Goal: Task Accomplishment & Management: Complete application form

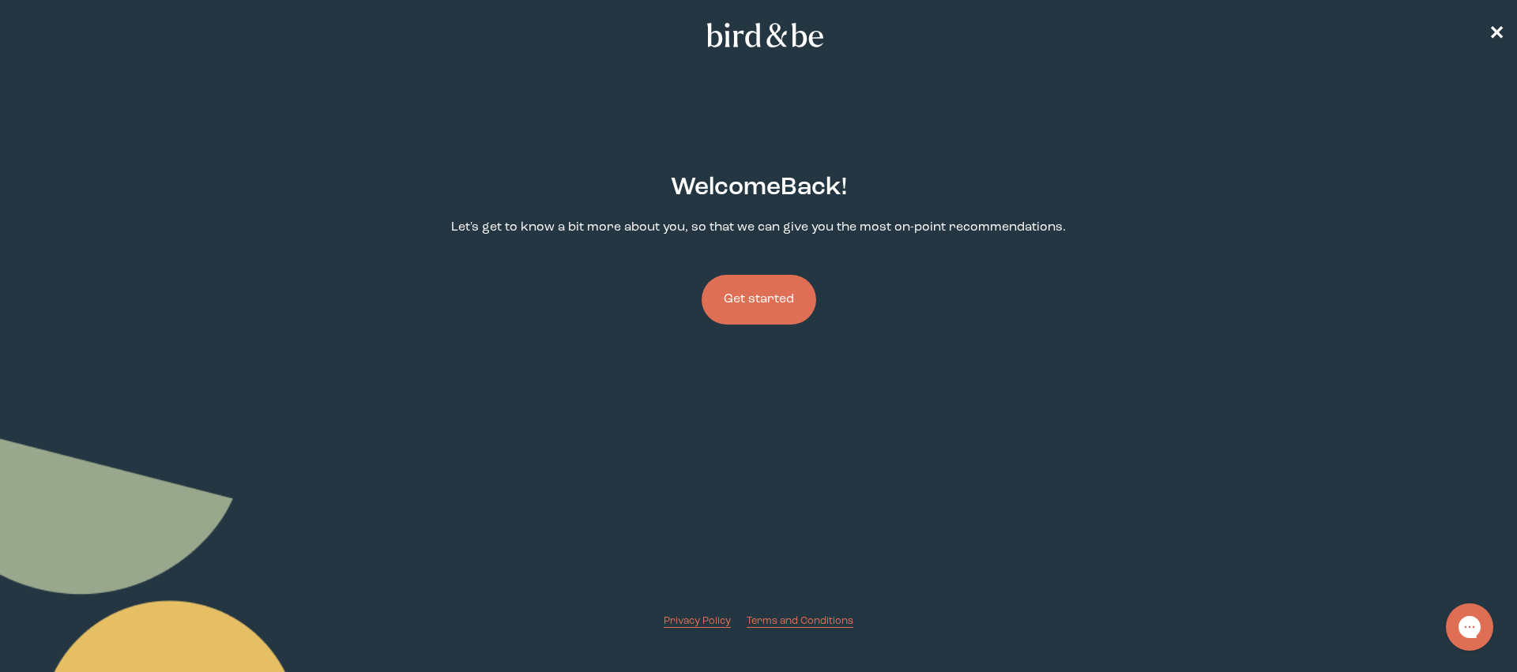
click at [727, 299] on button "Get started" at bounding box center [758, 300] width 115 height 50
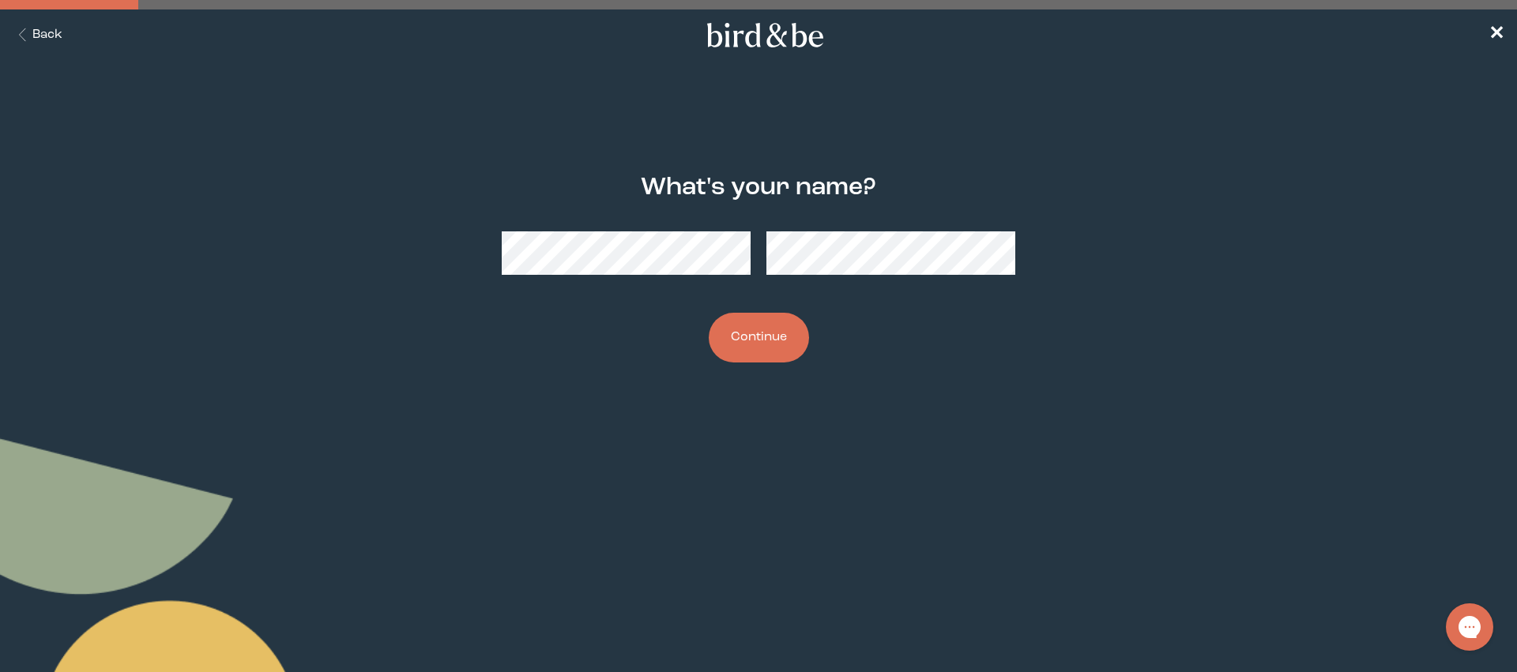
click at [780, 349] on button "Continue" at bounding box center [759, 338] width 100 height 50
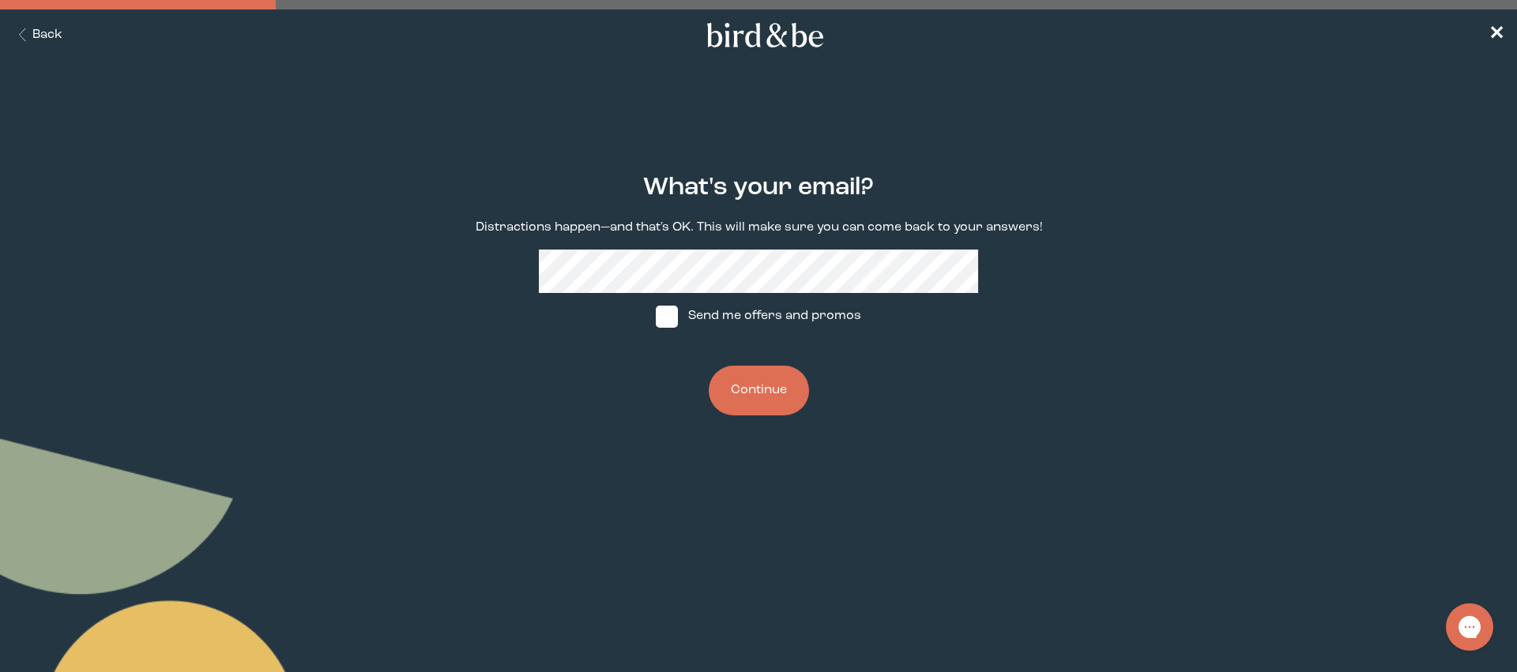
click at [780, 397] on button "Continue" at bounding box center [759, 391] width 100 height 50
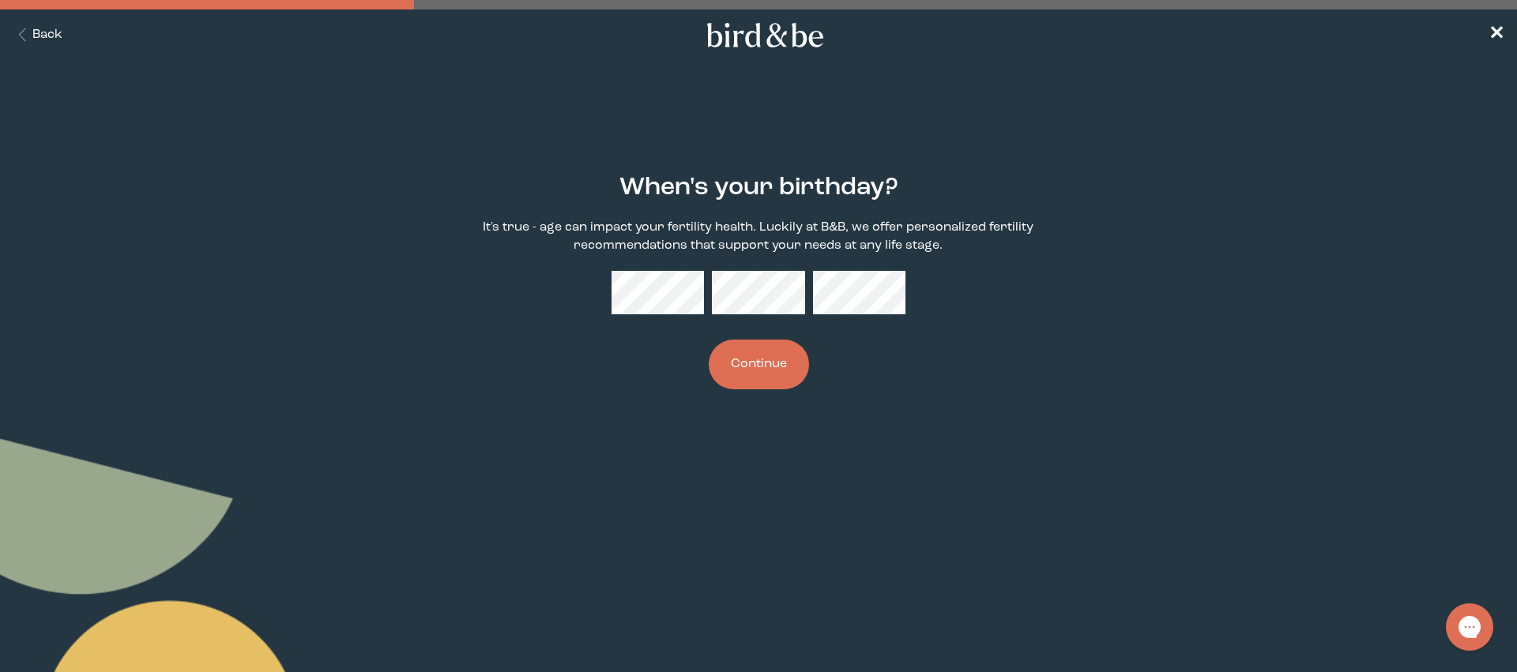
click at [750, 360] on button "Continue" at bounding box center [759, 365] width 100 height 50
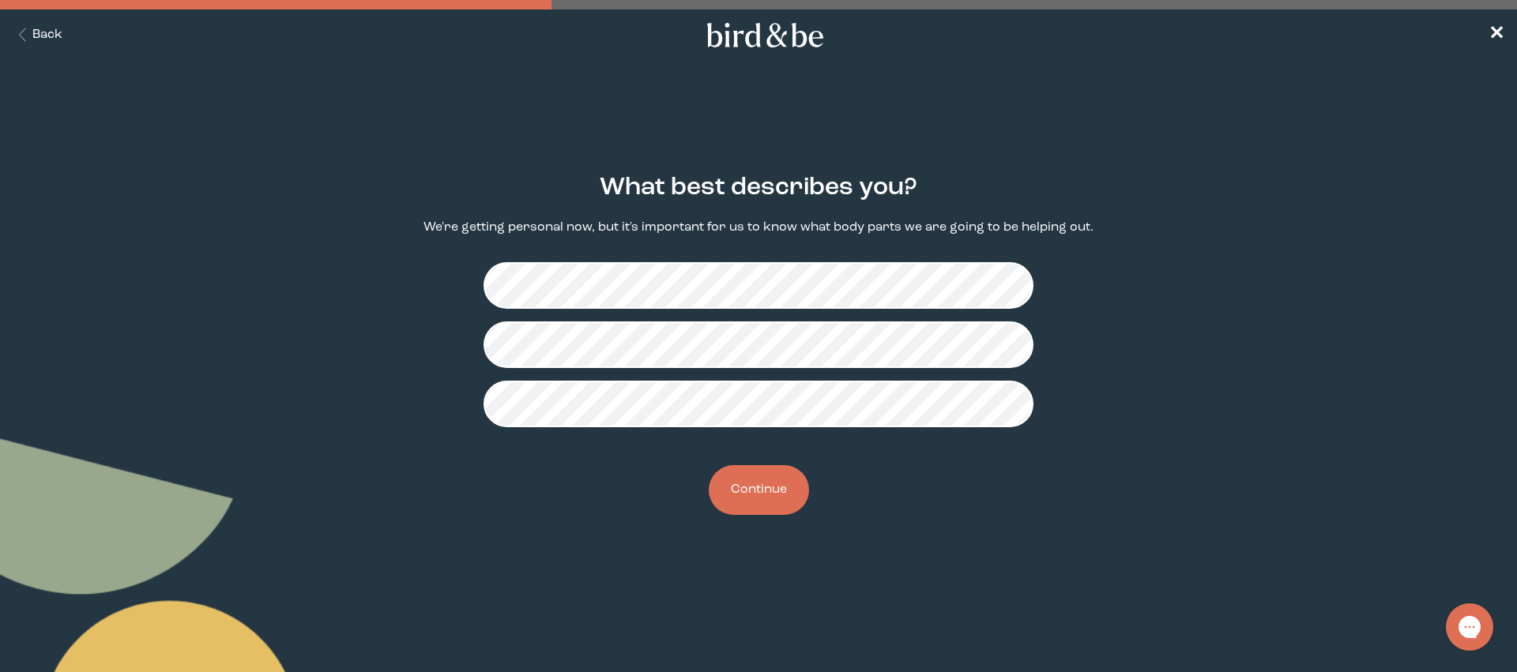
click at [751, 479] on button "Continue" at bounding box center [759, 490] width 100 height 50
click at [774, 487] on button "Continue" at bounding box center [759, 490] width 100 height 50
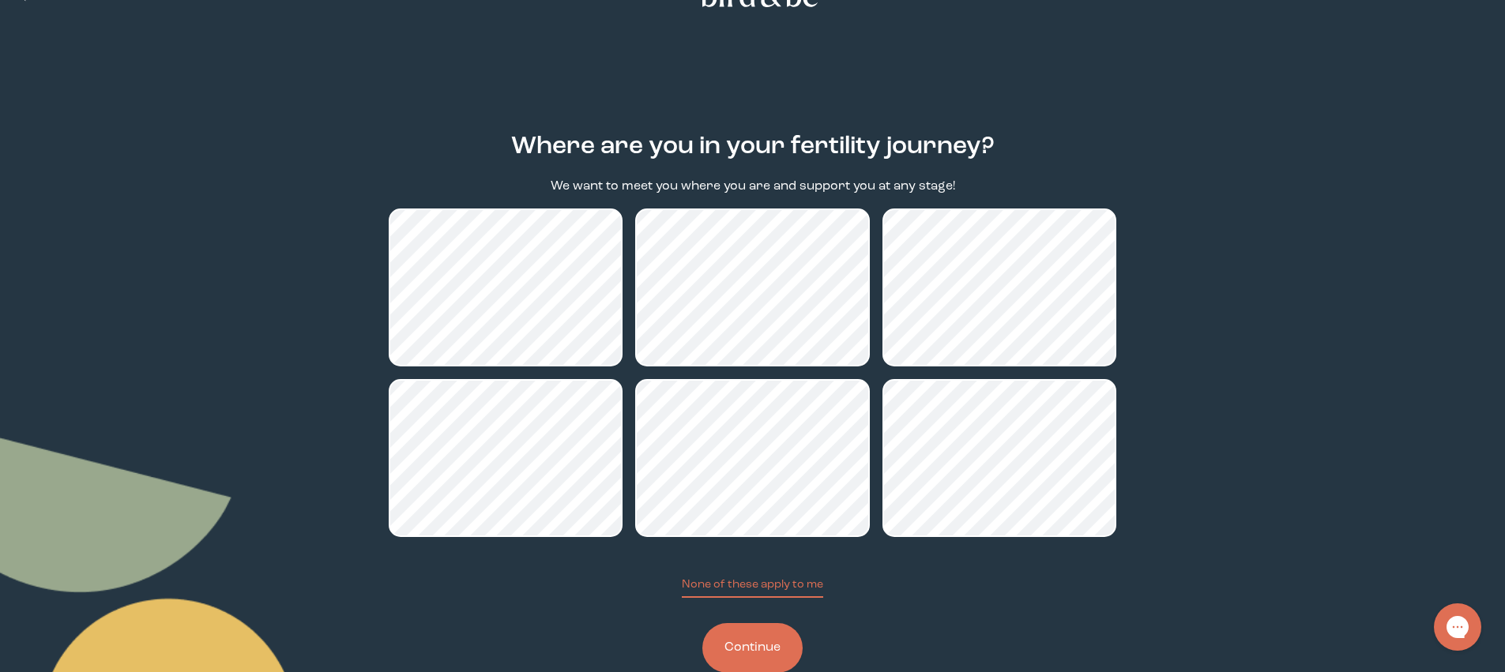
scroll to position [79, 0]
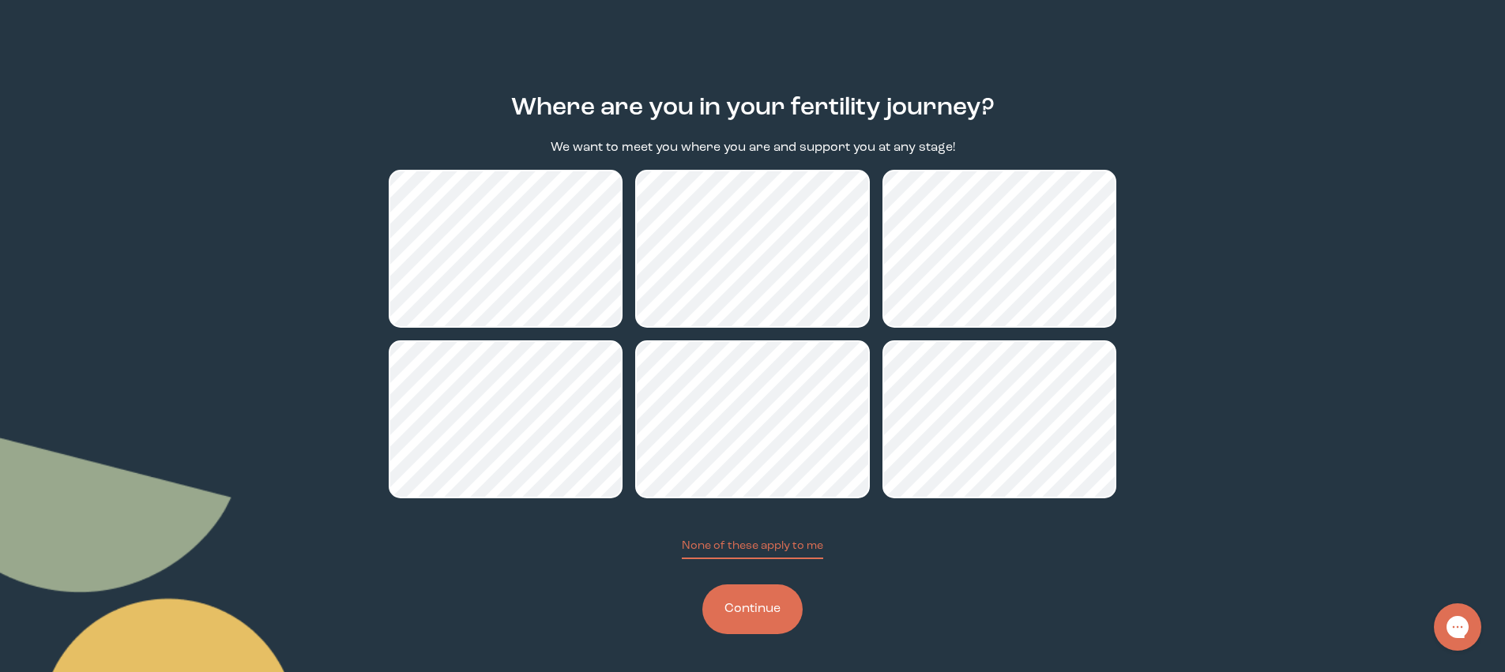
click at [762, 611] on button "Continue" at bounding box center [752, 610] width 100 height 50
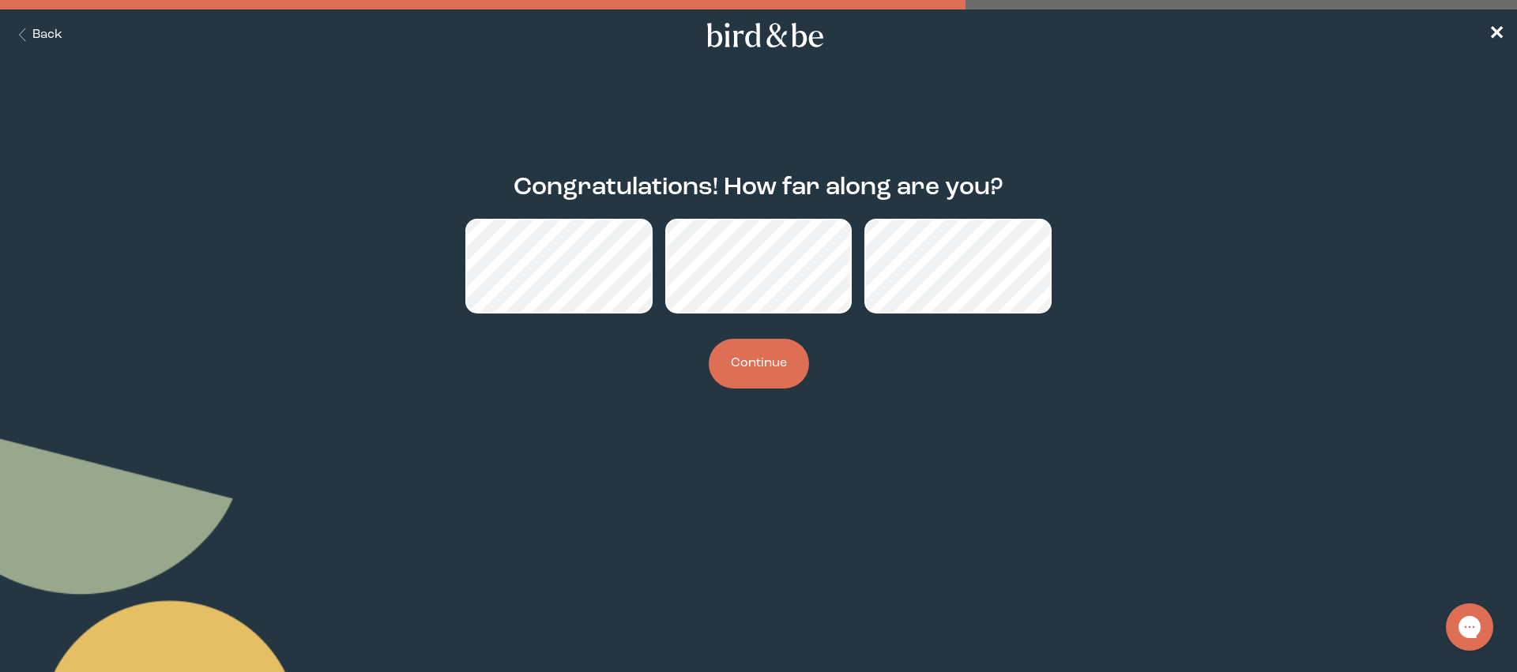
click at [763, 366] on button "Continue" at bounding box center [759, 364] width 100 height 50
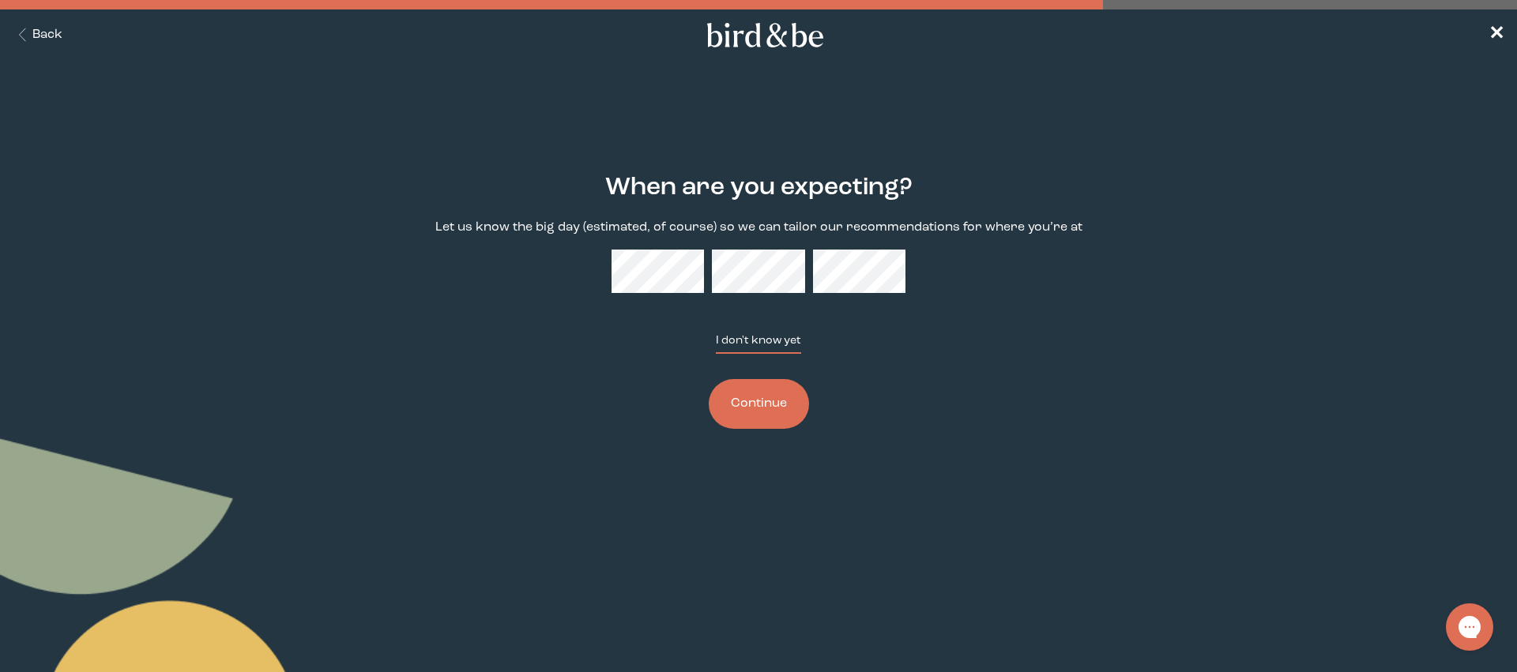
click at [738, 340] on button "I don't know yet" at bounding box center [758, 343] width 85 height 21
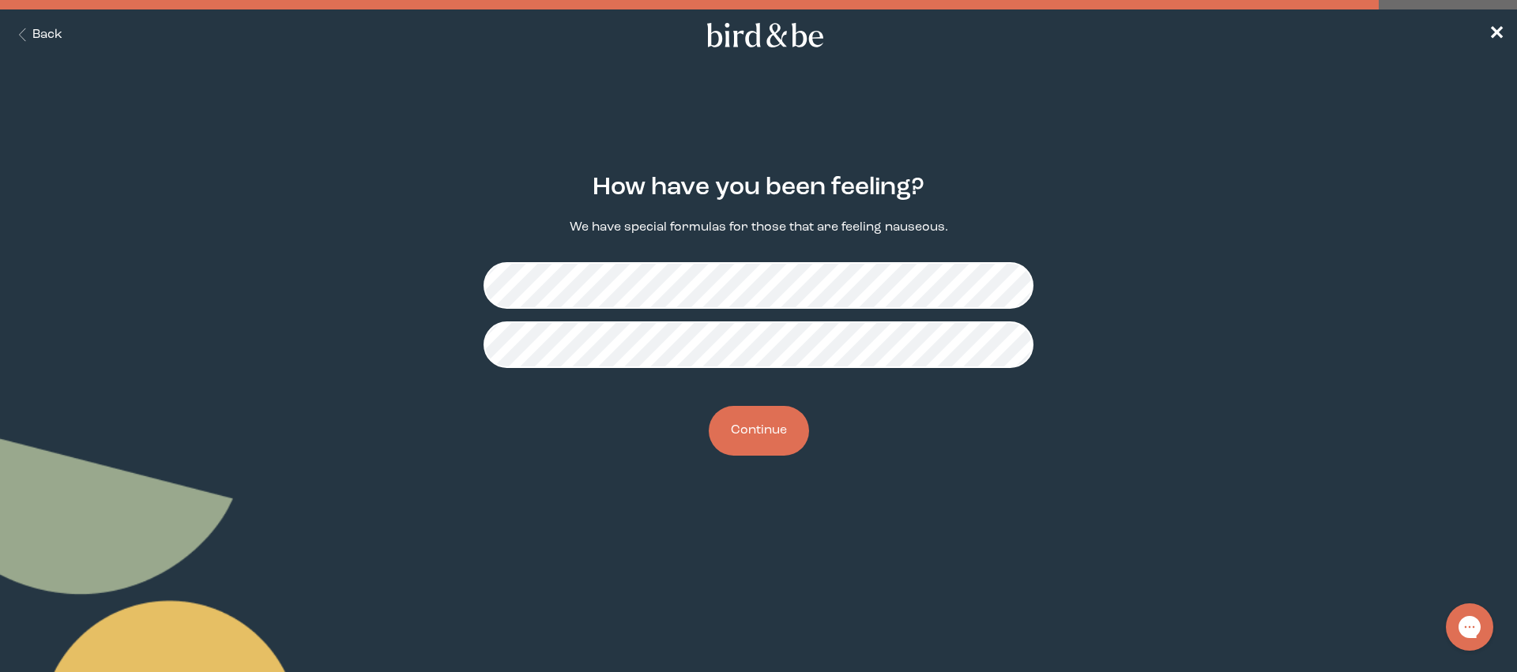
click at [37, 27] on button "Back" at bounding box center [38, 35] width 50 height 18
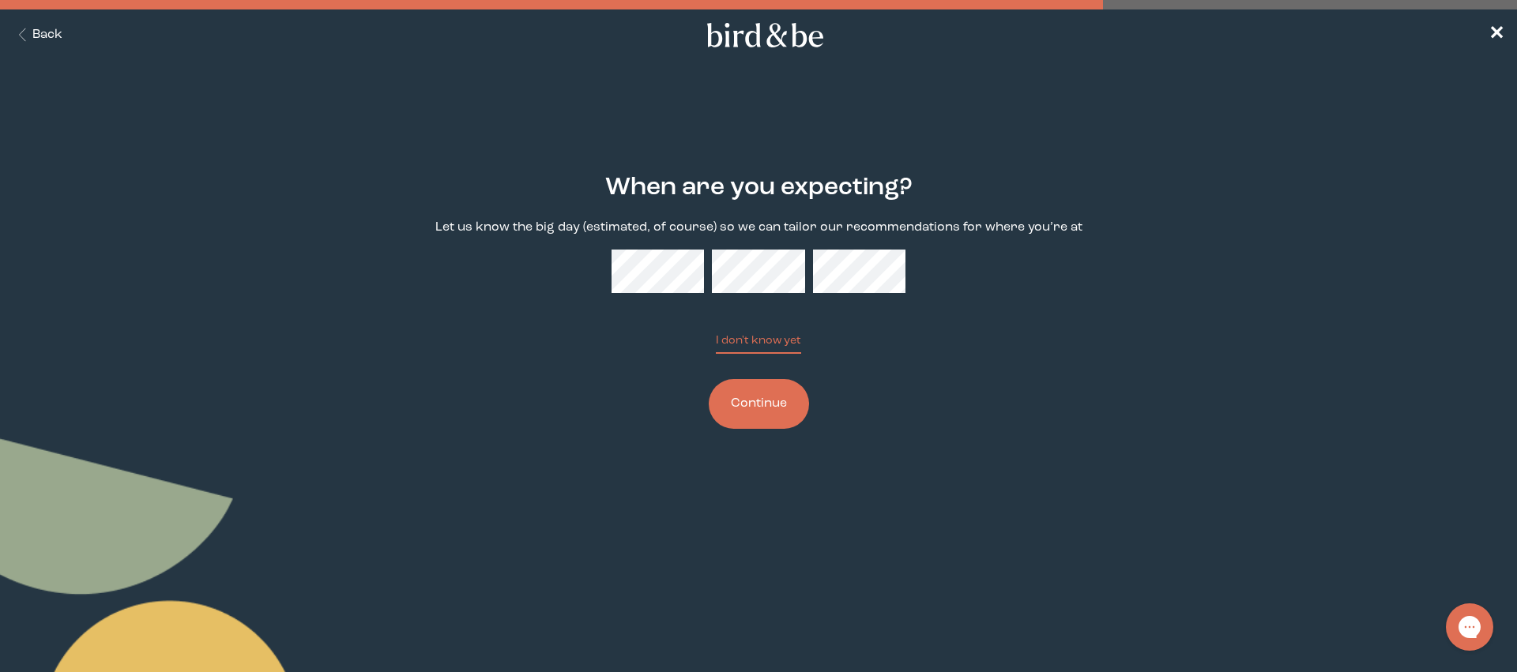
click at [767, 413] on button "Continue" at bounding box center [759, 404] width 100 height 50
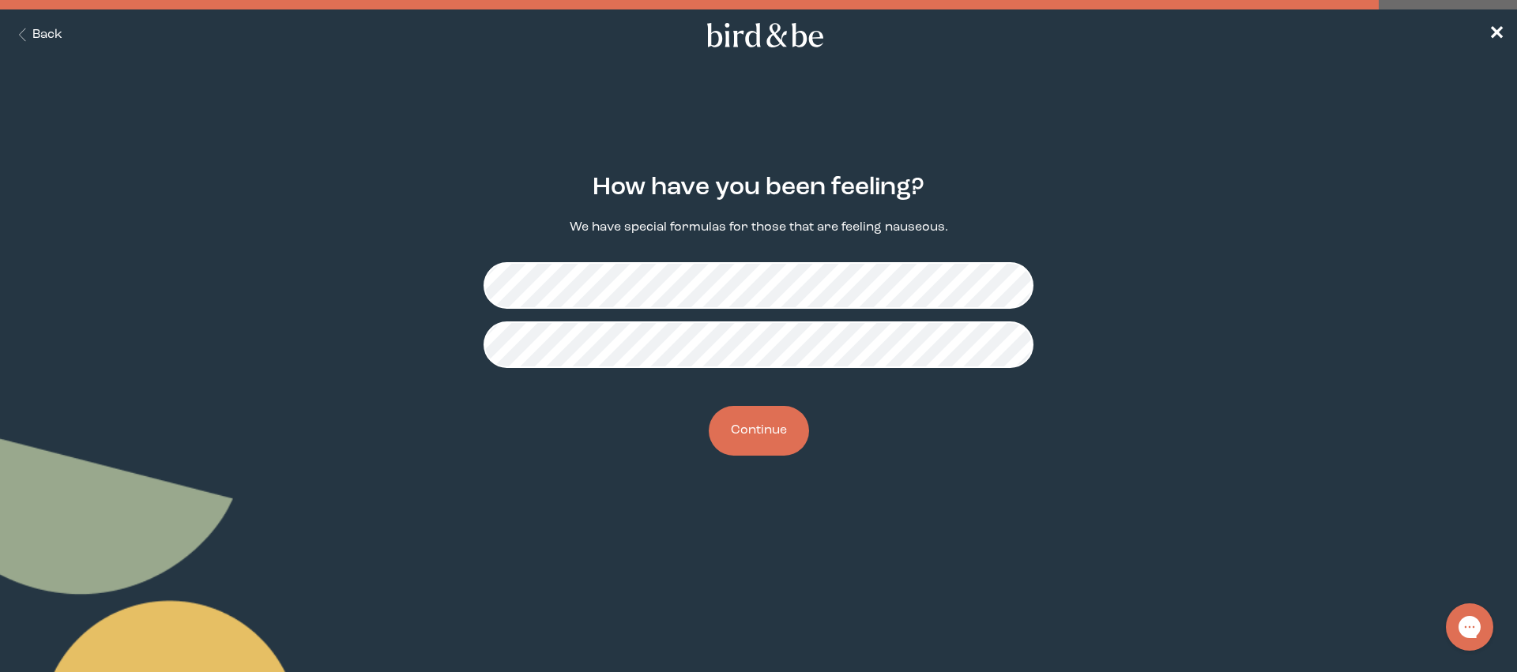
click at [770, 437] on button "Continue" at bounding box center [759, 431] width 100 height 50
click at [777, 426] on button "Continue" at bounding box center [759, 431] width 100 height 50
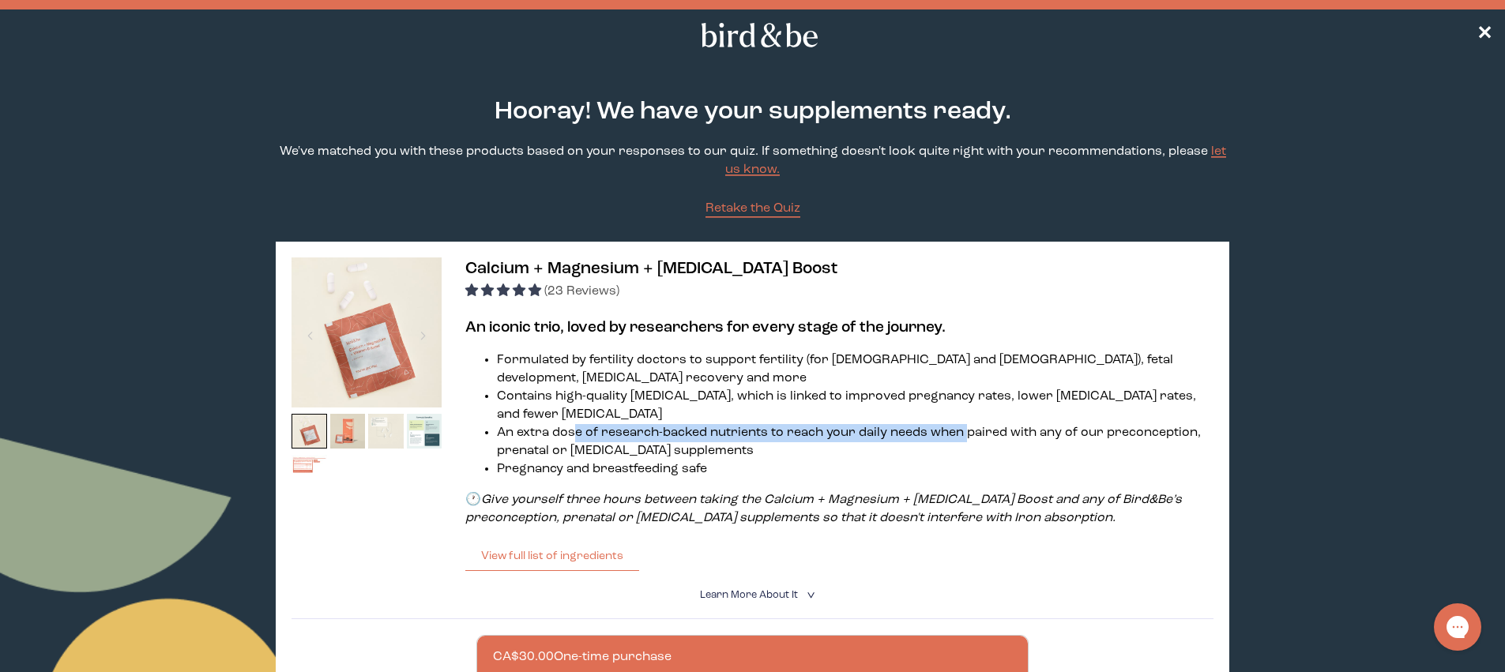
drag, startPoint x: 578, startPoint y: 432, endPoint x: 964, endPoint y: 438, distance: 385.5
click at [964, 438] on li "An extra dose of research-backed nutrients to reach your daily needs when paire…" at bounding box center [855, 442] width 716 height 36
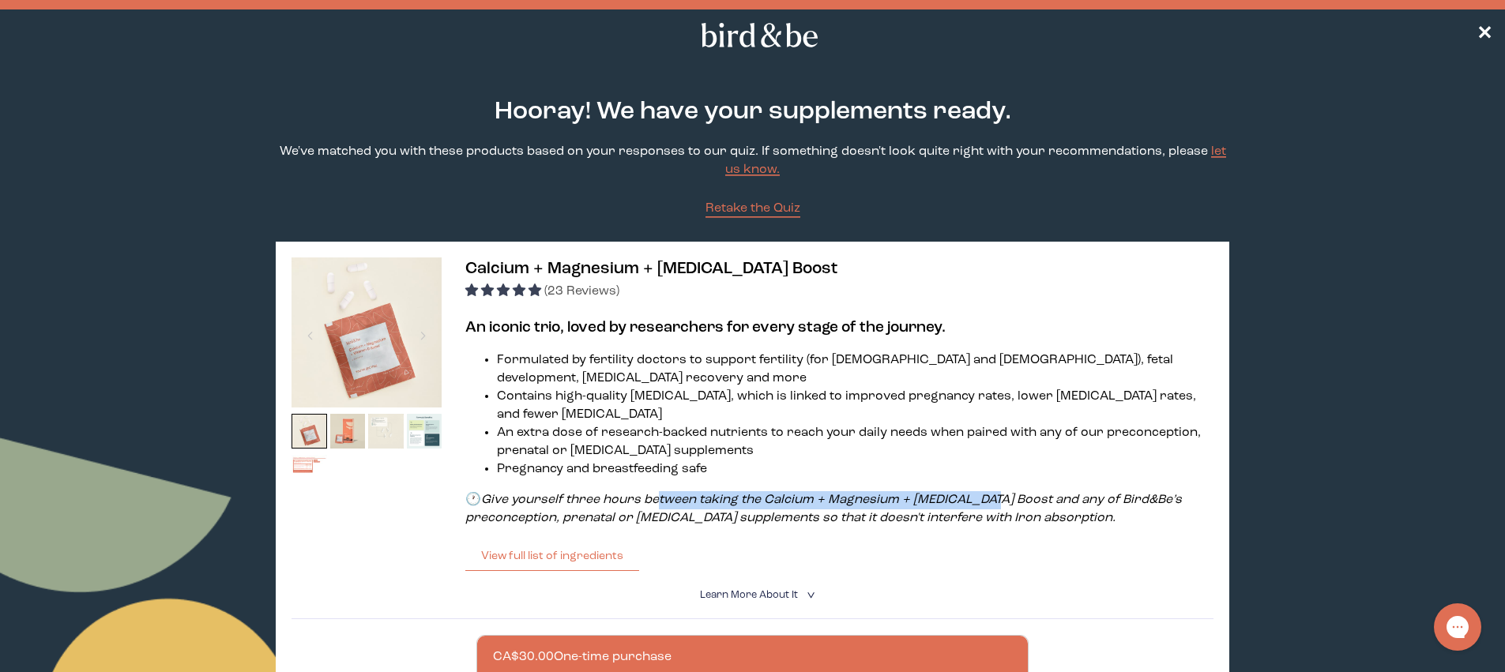
drag, startPoint x: 654, startPoint y: 501, endPoint x: 977, endPoint y: 506, distance: 323.1
click at [977, 506] on em "Give yourself three hours between taking the Calcium + Magnesium + [MEDICAL_DAT…" at bounding box center [823, 509] width 716 height 31
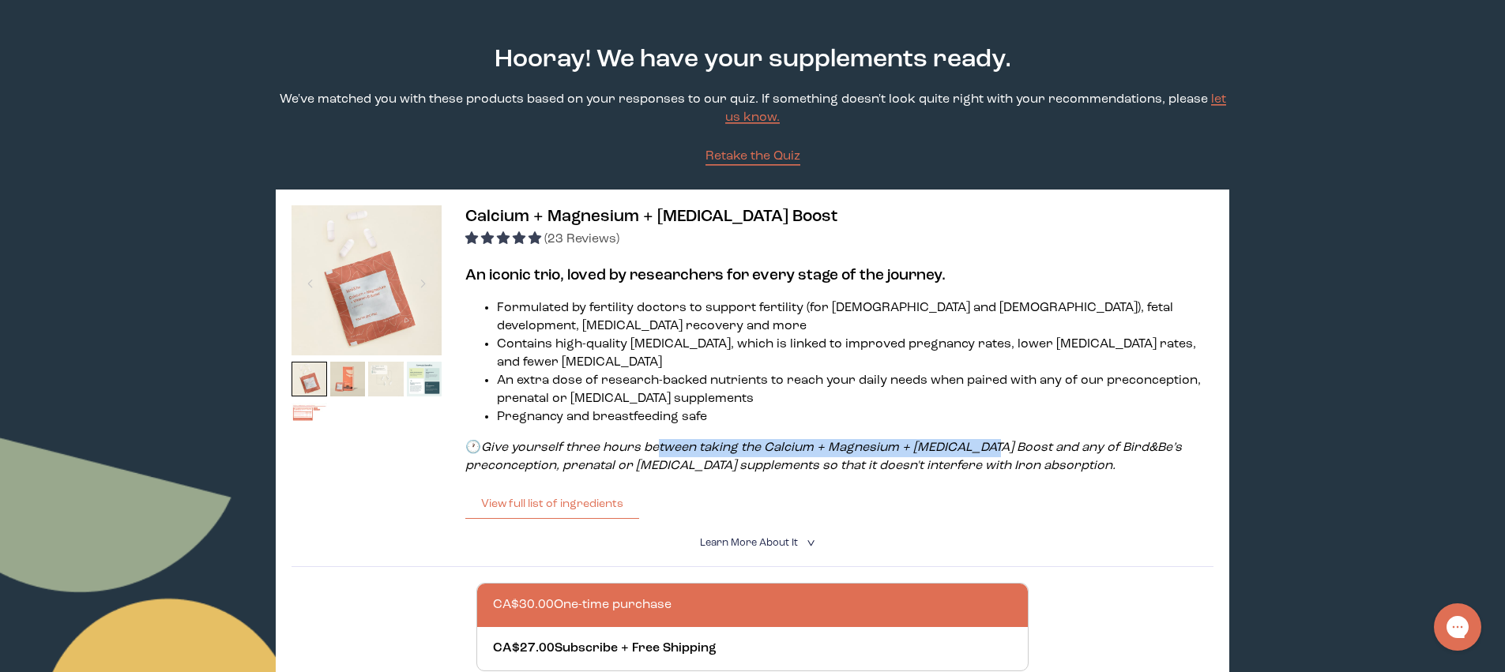
scroll to position [84, 0]
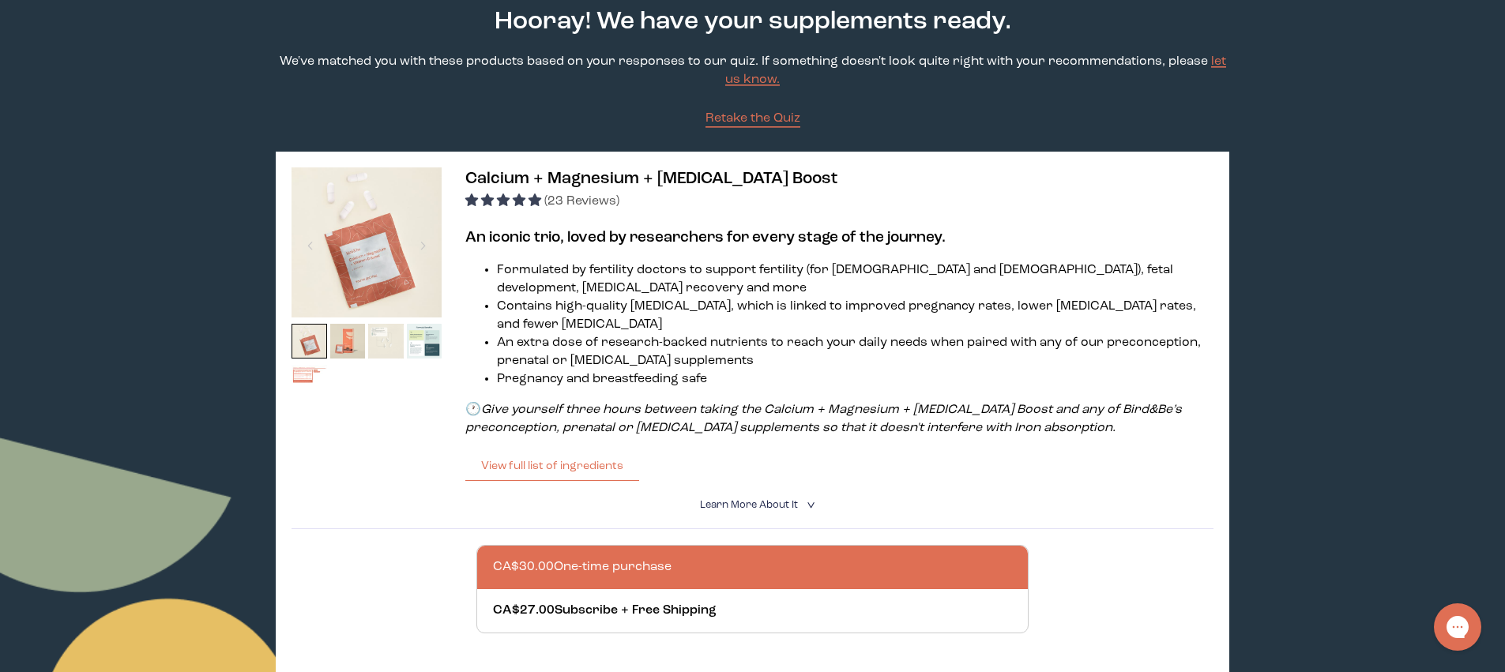
click at [784, 505] on span "Learn More About it" at bounding box center [749, 505] width 98 height 10
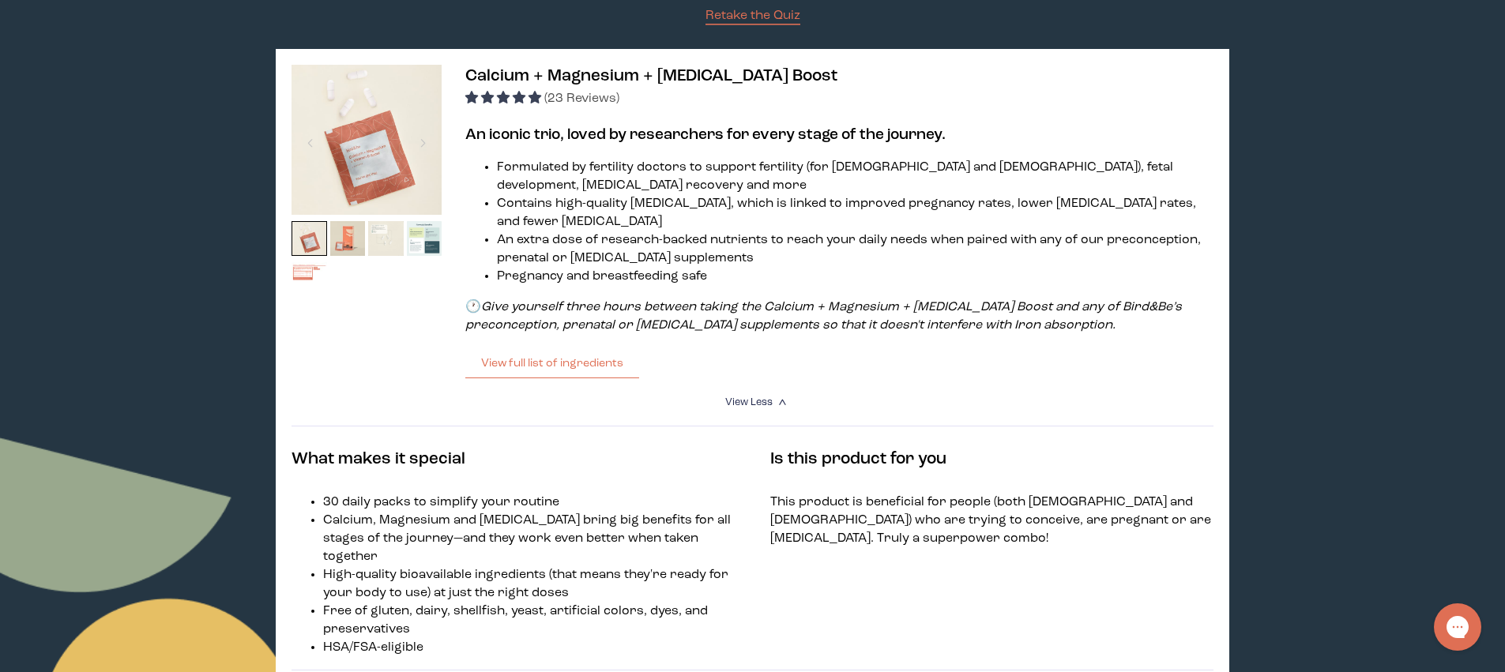
scroll to position [276, 0]
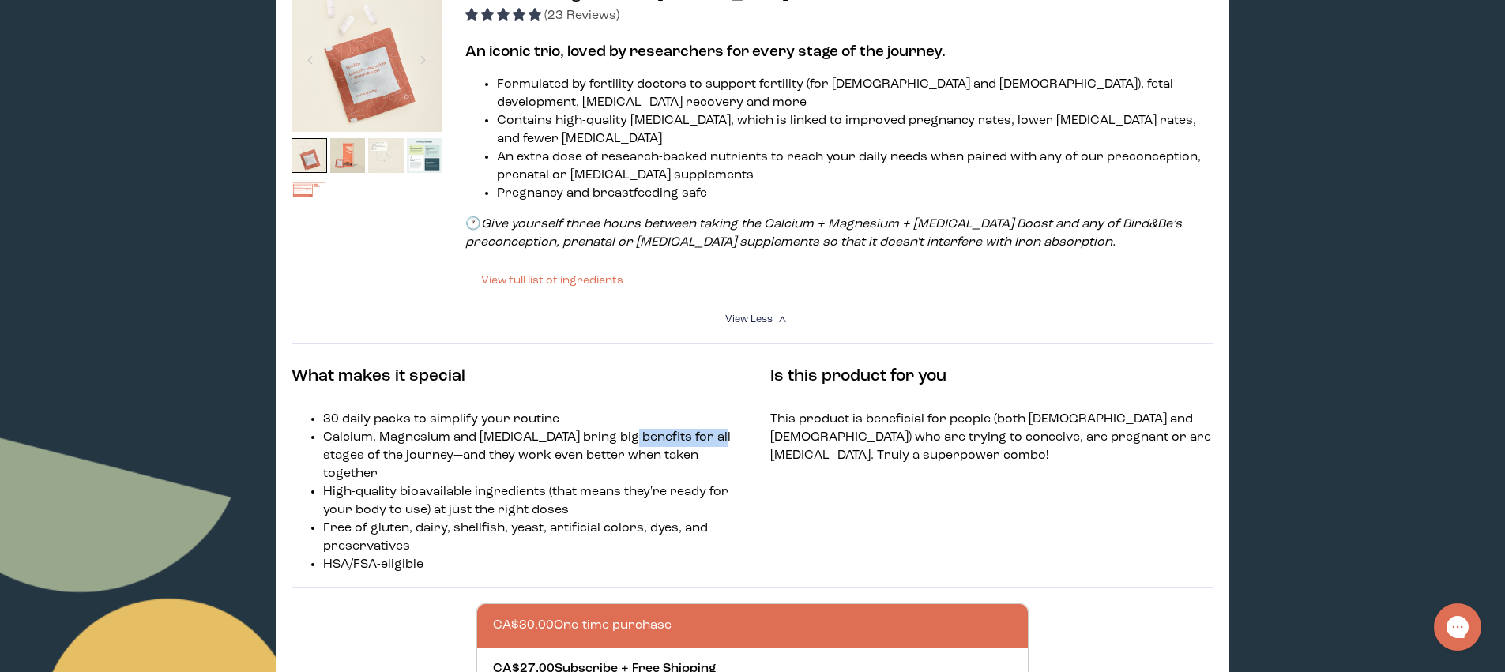
drag, startPoint x: 651, startPoint y: 443, endPoint x: 703, endPoint y: 446, distance: 52.2
click at [703, 446] on li "Calcium, Magnesium and [MEDICAL_DATA] bring big benefits for all stages of the …" at bounding box center [529, 456] width 412 height 55
click at [396, 447] on li "Calcium, Magnesium and [MEDICAL_DATA] bring big benefits for all stages of the …" at bounding box center [529, 456] width 412 height 55
drag, startPoint x: 454, startPoint y: 454, endPoint x: 486, endPoint y: 462, distance: 32.6
click at [507, 460] on li "Calcium, Magnesium and [MEDICAL_DATA] bring big benefits for all stages of the …" at bounding box center [529, 456] width 412 height 55
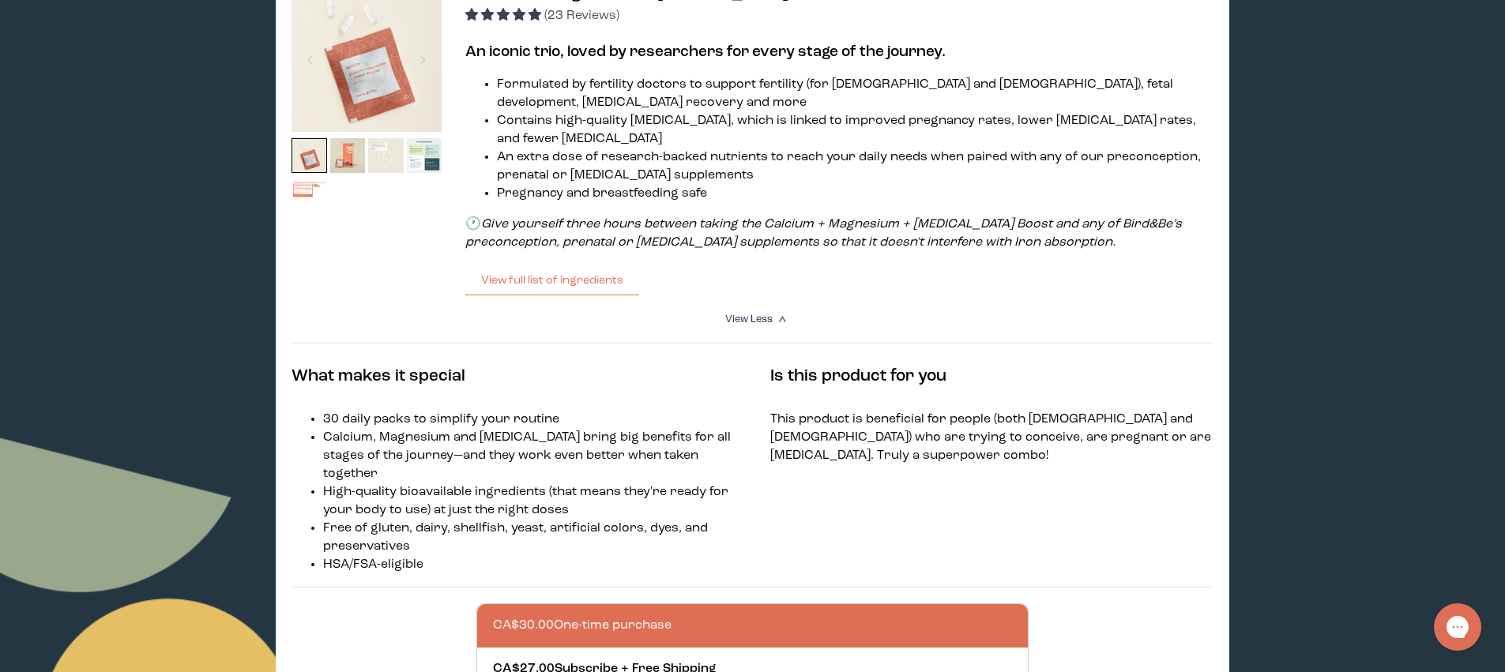
click at [365, 483] on li "High-quality bioavailable ingredients (that means they're ready for your body t…" at bounding box center [529, 501] width 412 height 36
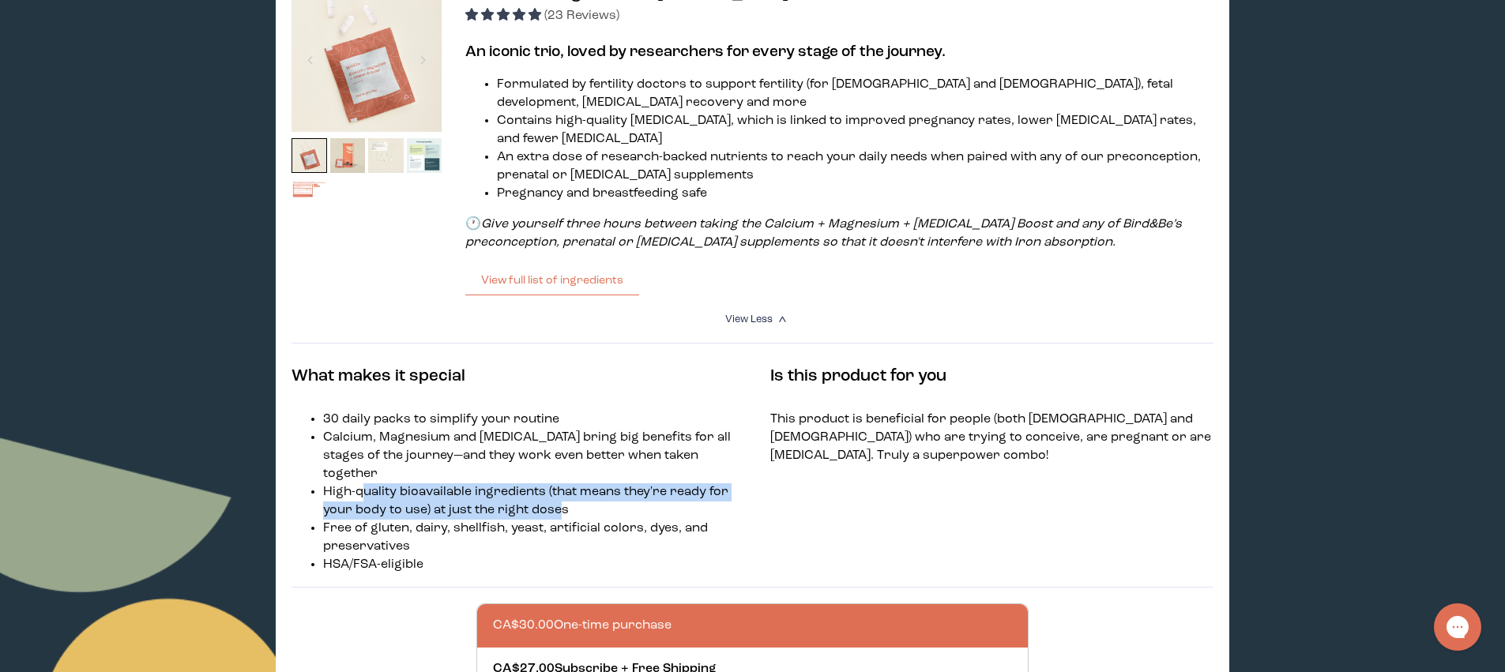
drag, startPoint x: 359, startPoint y: 476, endPoint x: 557, endPoint y: 491, distance: 198.1
click at [557, 491] on li "High-quality bioavailable ingredients (that means they're ready for your body t…" at bounding box center [529, 501] width 412 height 36
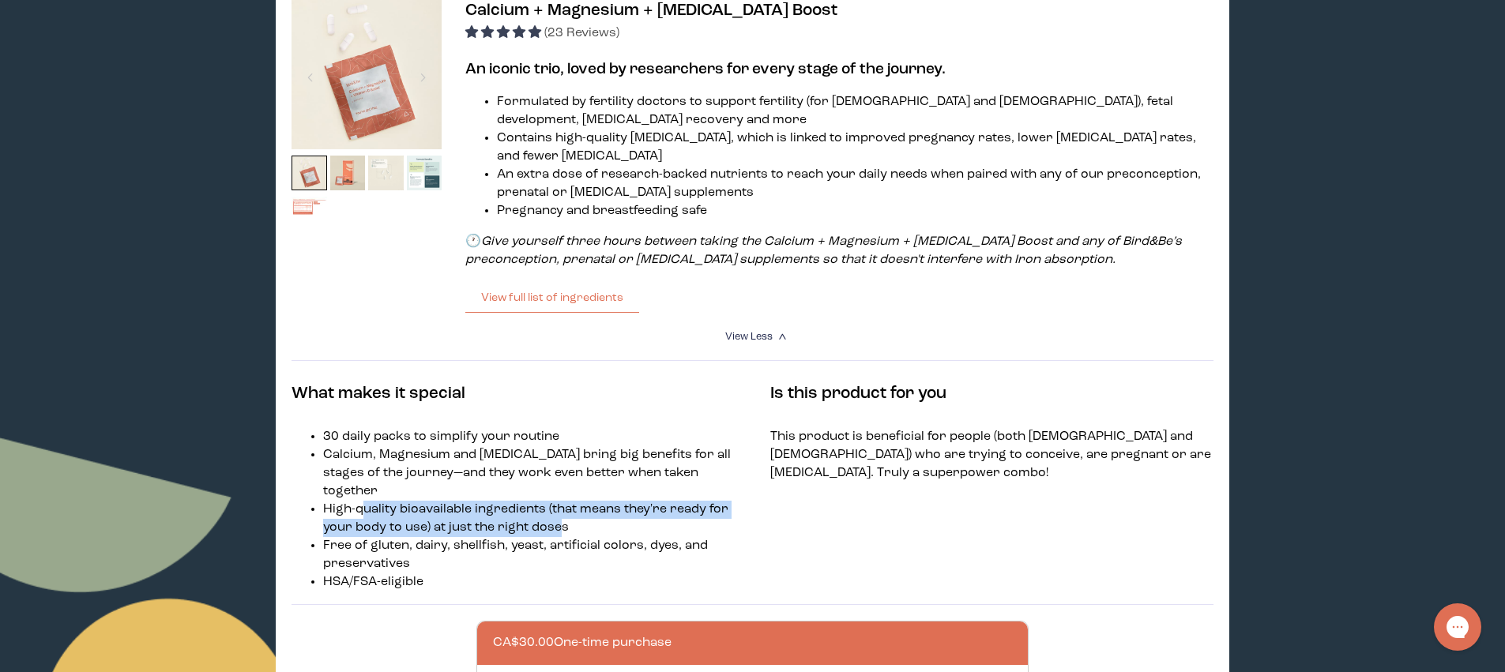
scroll to position [240, 0]
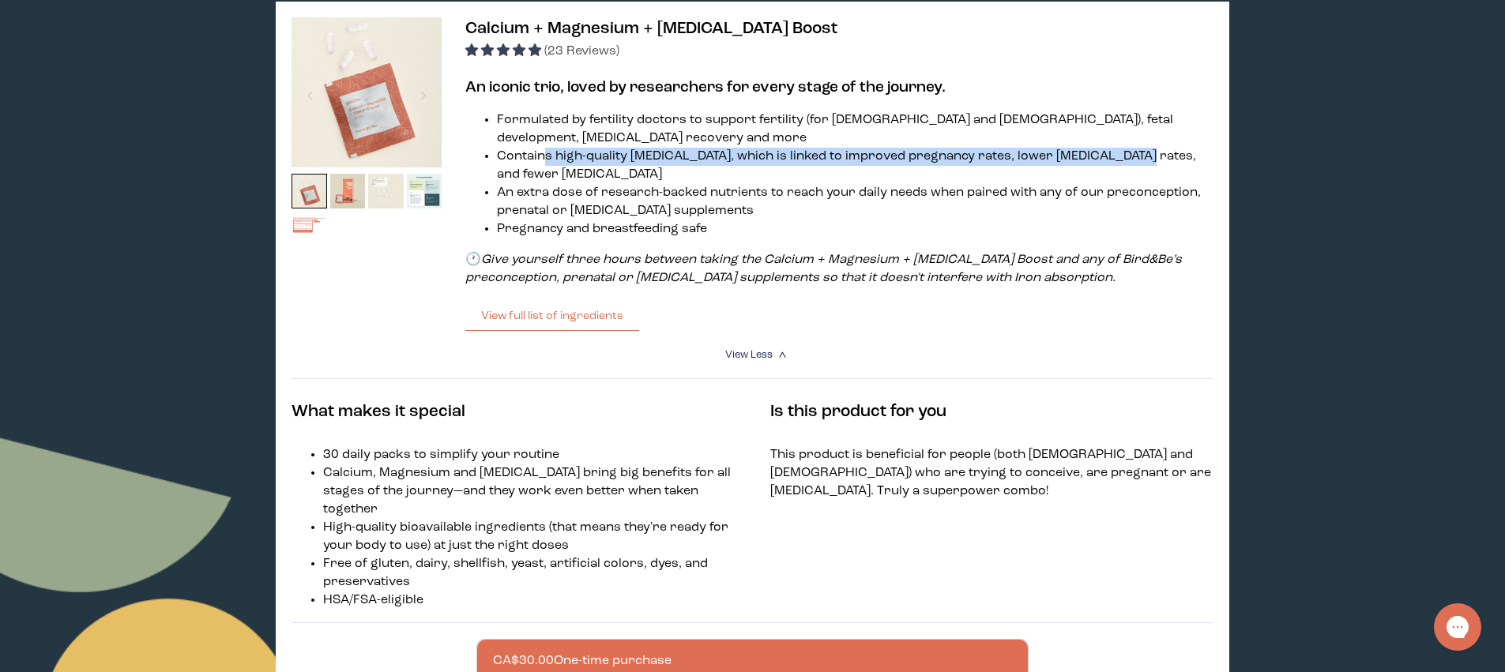
drag, startPoint x: 544, startPoint y: 159, endPoint x: 1127, endPoint y: 164, distance: 583.0
click at [1127, 164] on li "Contains high-quality [MEDICAL_DATA], which is linked to improved pregnancy rat…" at bounding box center [855, 166] width 716 height 36
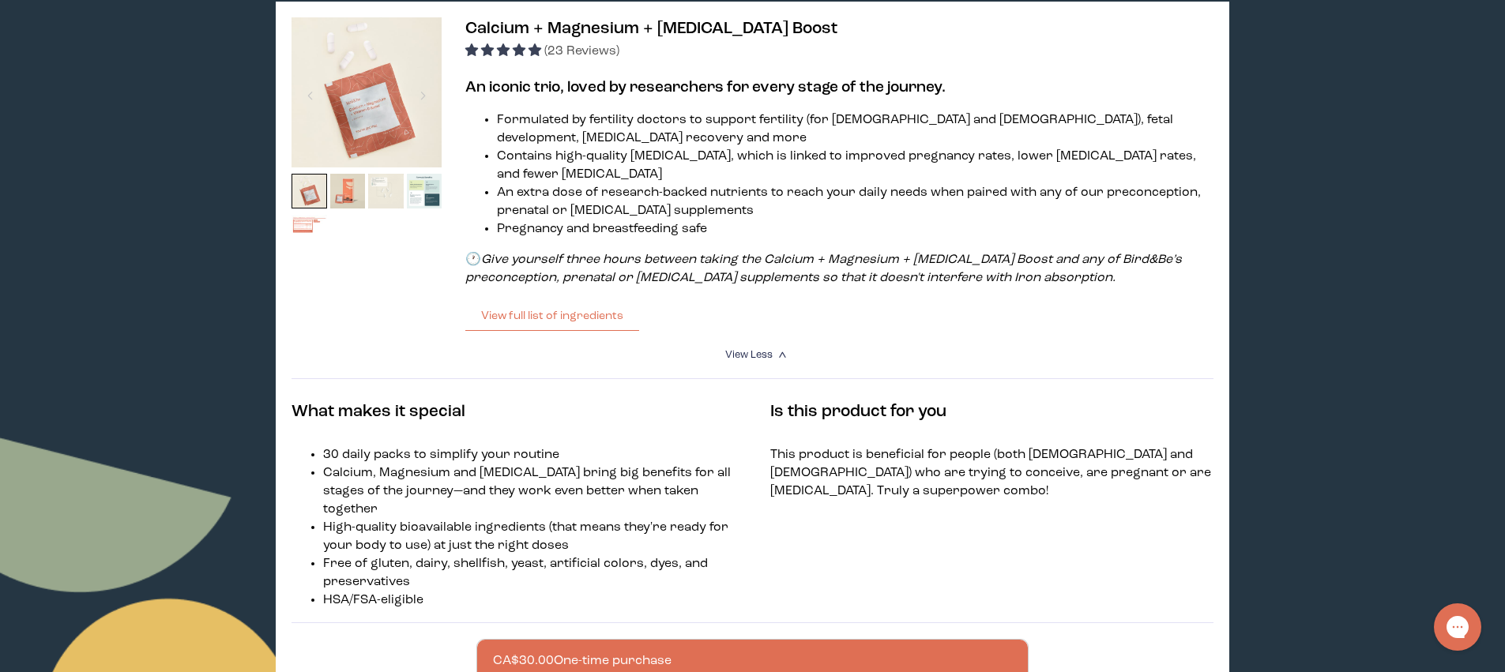
click at [667, 196] on li "An extra dose of research-backed nutrients to reach your daily needs when paire…" at bounding box center [855, 202] width 716 height 36
drag, startPoint x: 746, startPoint y: 196, endPoint x: 807, endPoint y: 198, distance: 61.7
click at [807, 198] on li "An extra dose of research-backed nutrients to reach your daily needs when paire…" at bounding box center [855, 202] width 716 height 36
click at [418, 190] on img at bounding box center [425, 192] width 36 height 36
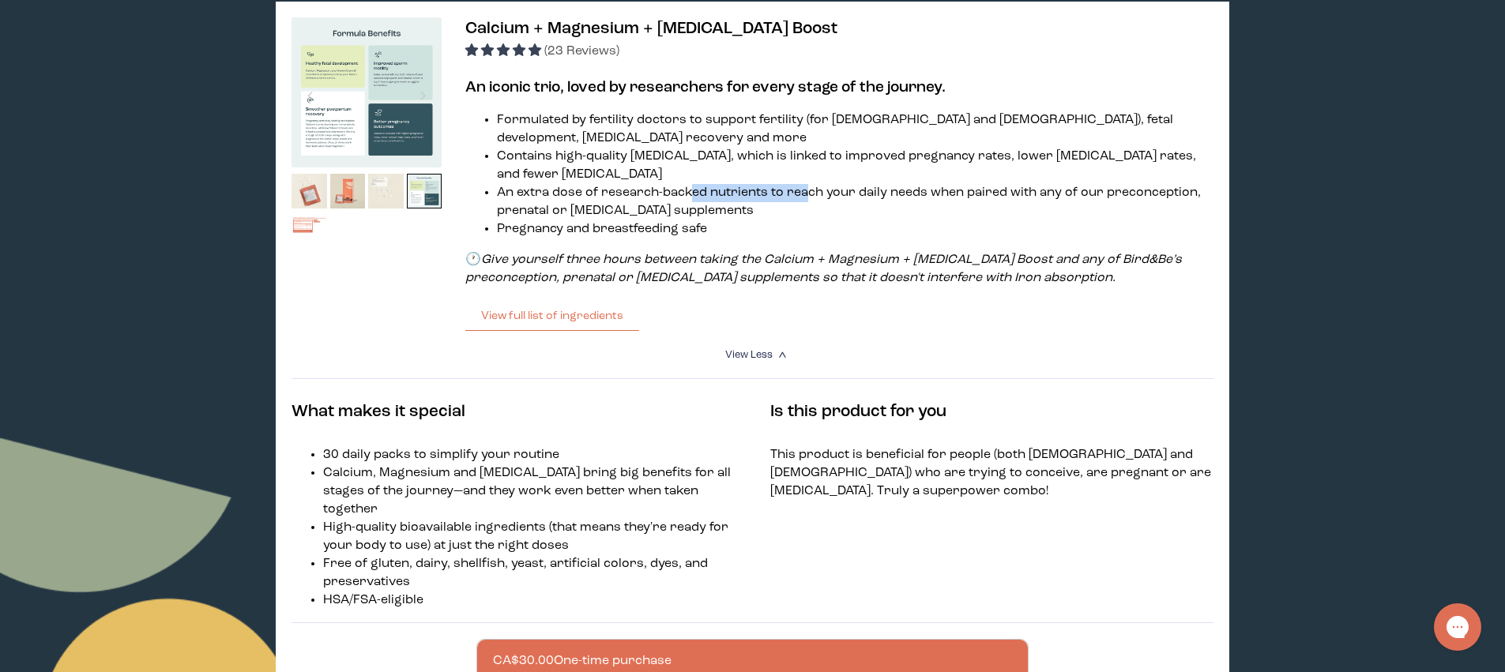
click at [395, 111] on img at bounding box center [366, 92] width 150 height 150
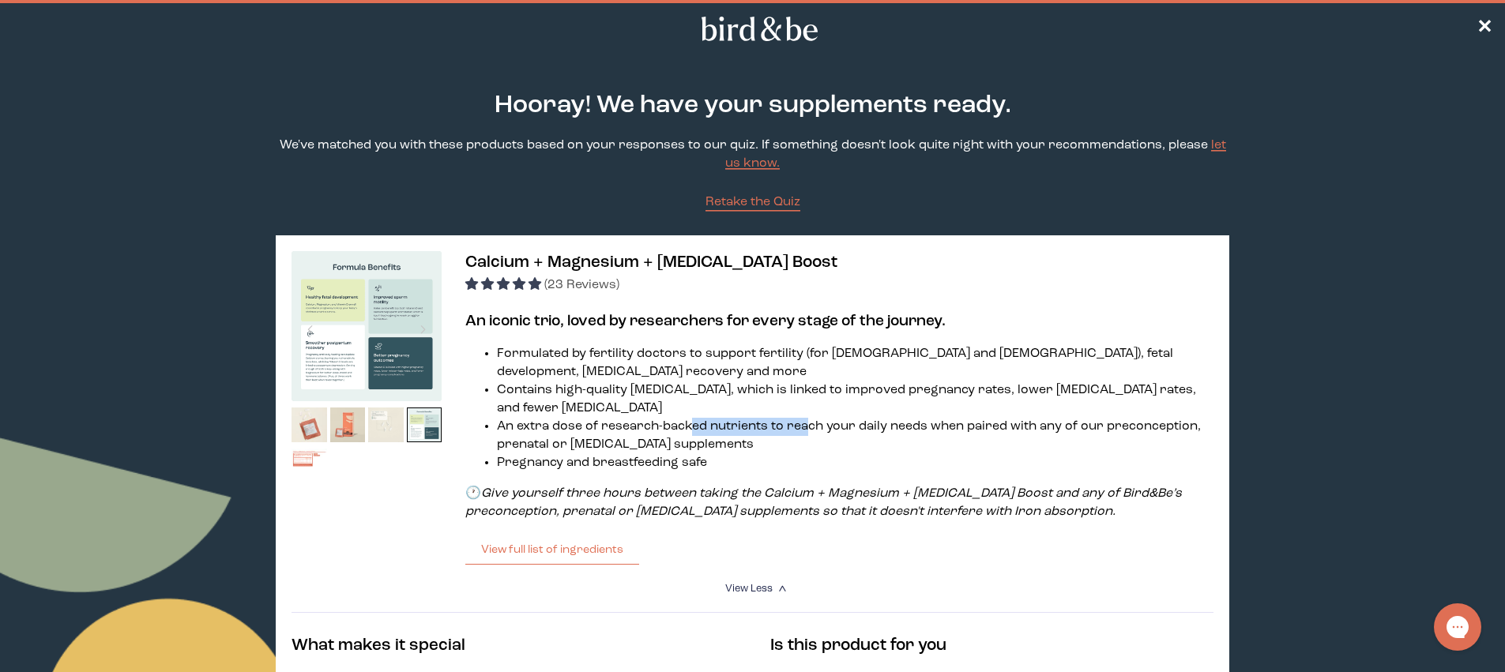
scroll to position [0, 0]
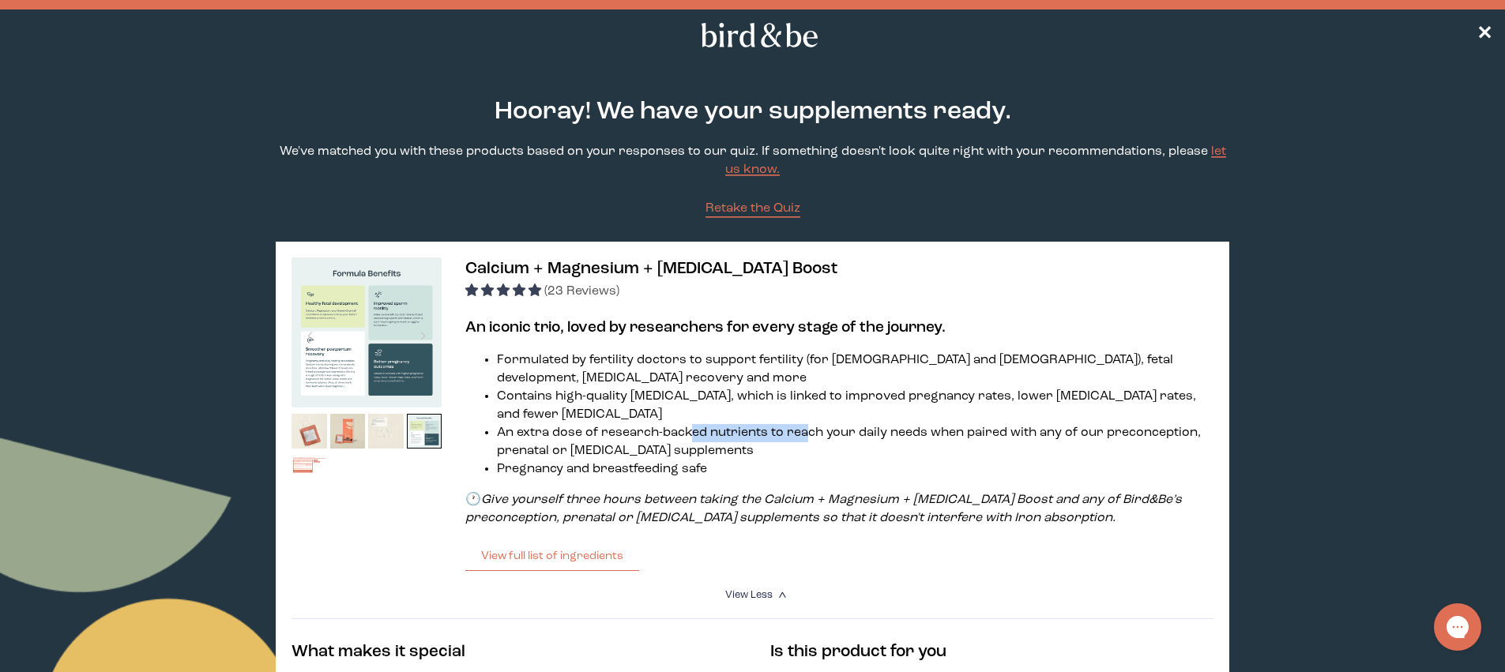
click at [408, 394] on img at bounding box center [366, 333] width 150 height 150
click at [395, 356] on img at bounding box center [366, 333] width 150 height 150
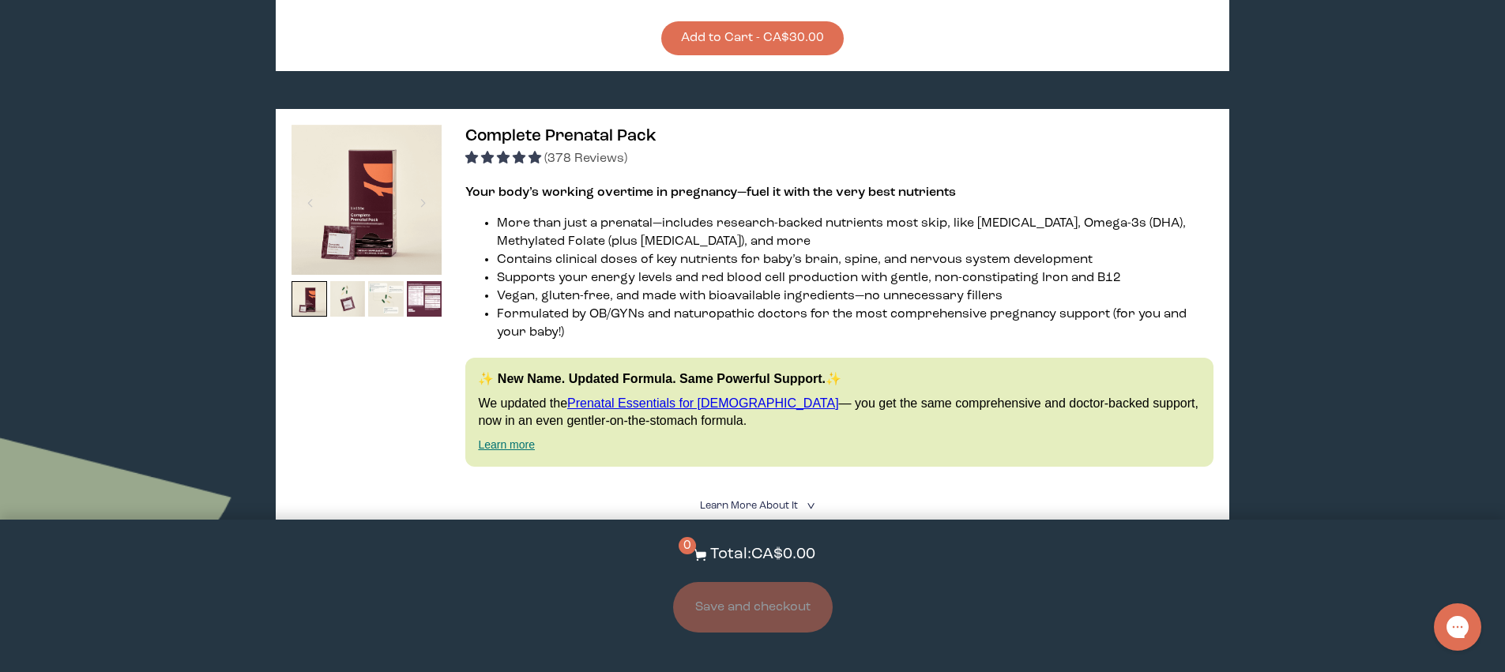
scroll to position [984, 0]
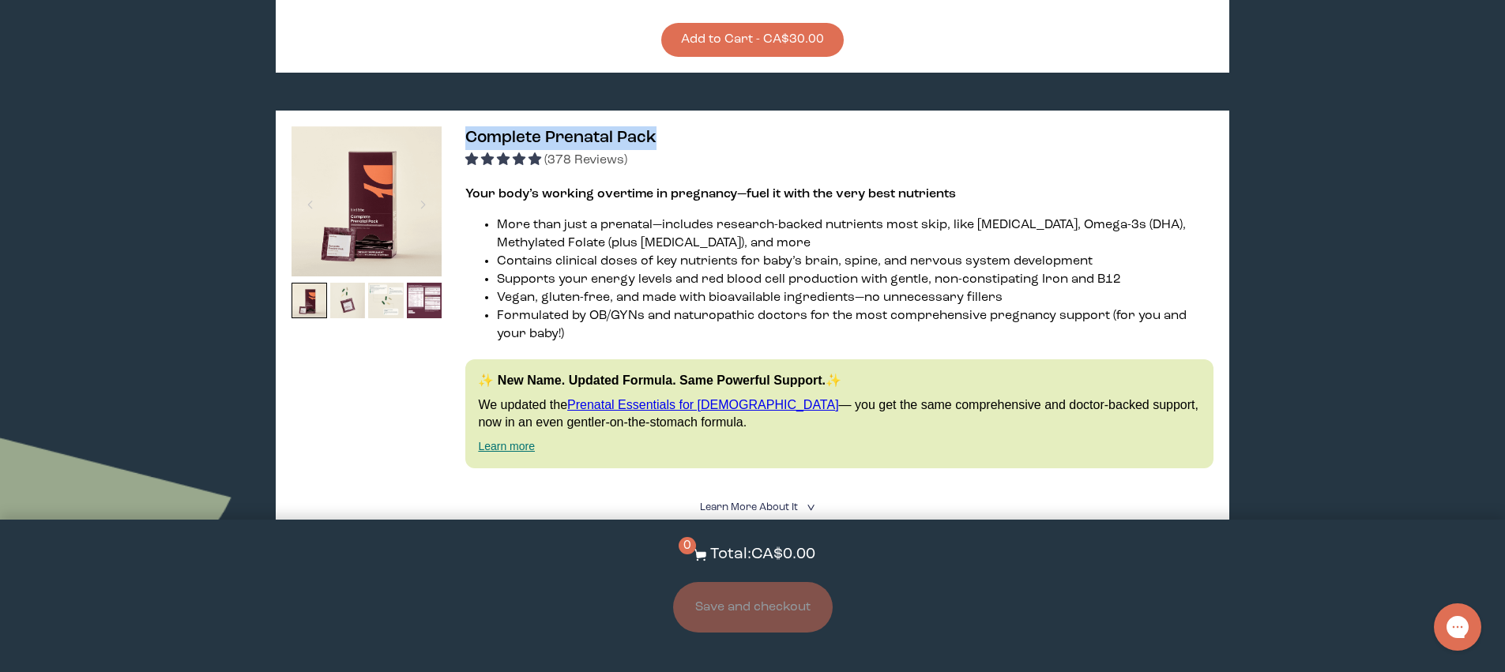
drag, startPoint x: 665, startPoint y: 133, endPoint x: 466, endPoint y: 130, distance: 199.1
click at [466, 130] on h3 "Complete Prenatal Pack (378 Reviews)" at bounding box center [838, 147] width 747 height 43
click at [466, 130] on span "Complete Prenatal Pack" at bounding box center [560, 138] width 191 height 17
click at [509, 440] on link "Learn more" at bounding box center [506, 446] width 57 height 13
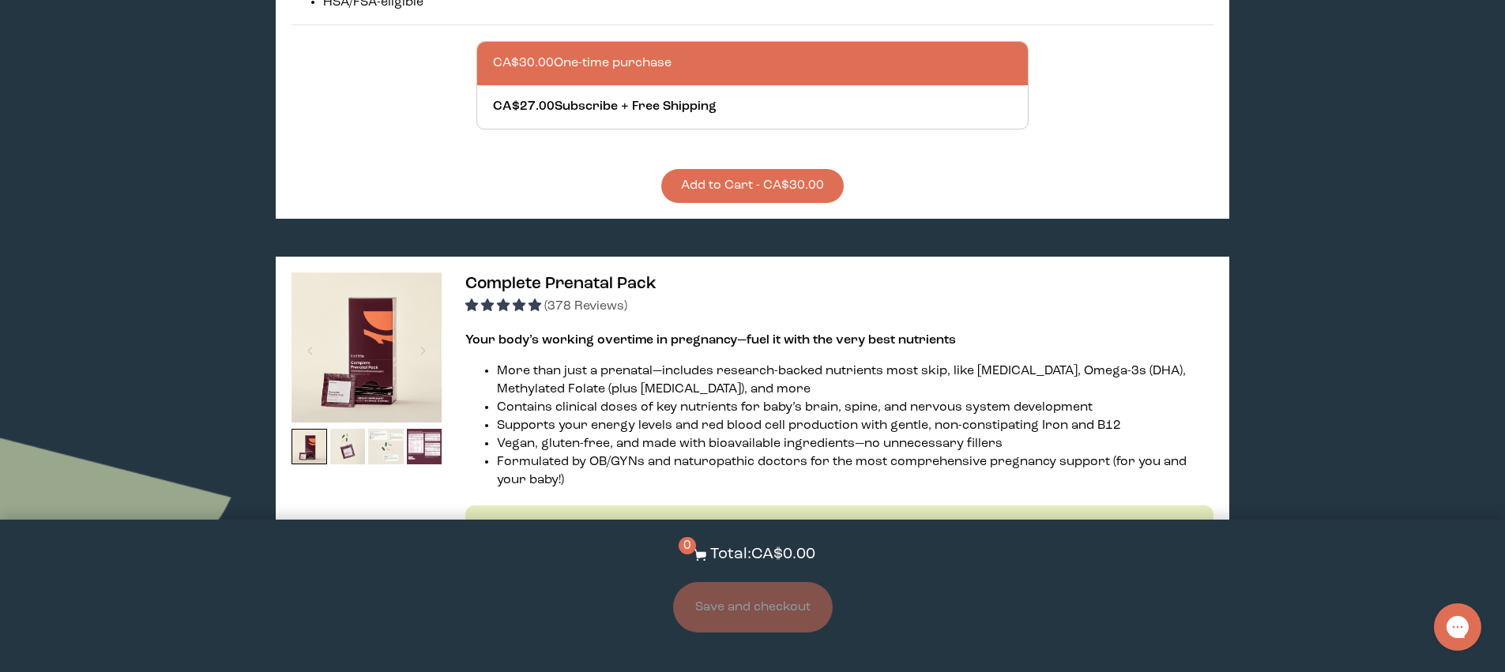
scroll to position [846, 0]
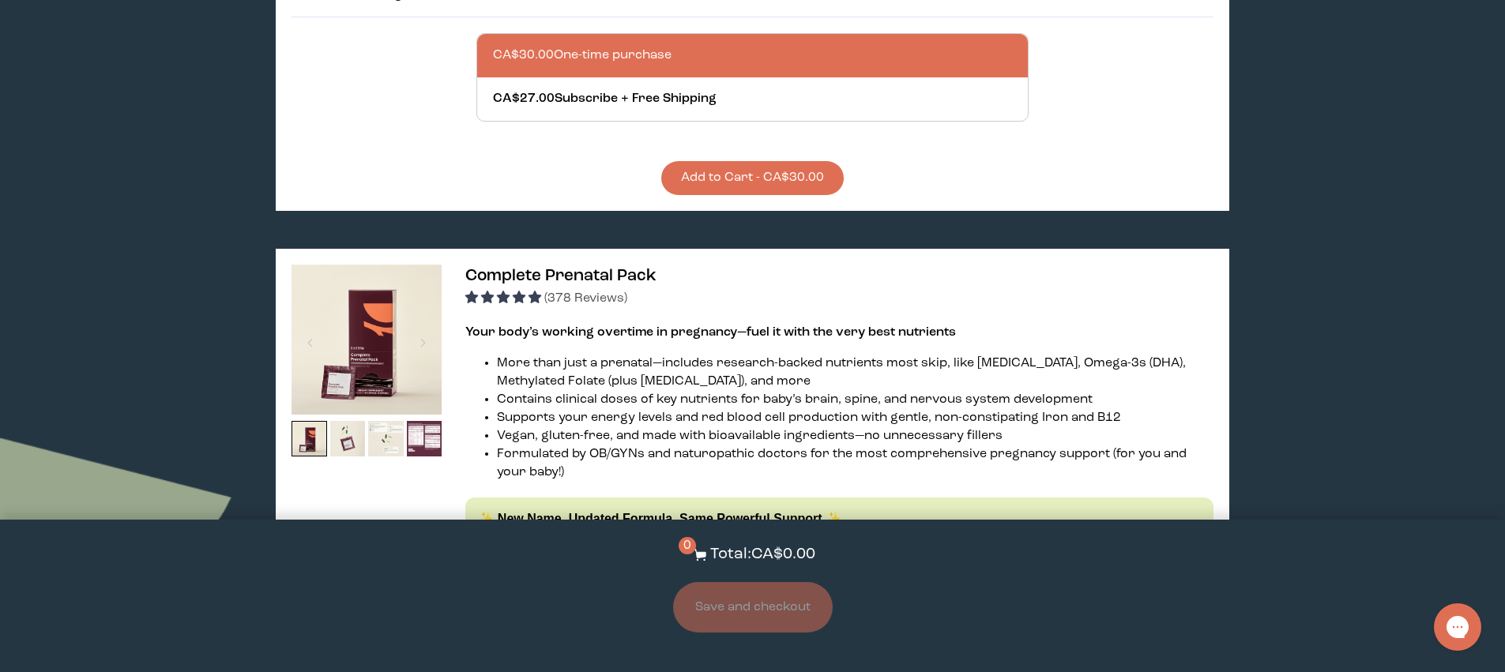
click at [305, 310] on img at bounding box center [366, 340] width 150 height 150
click at [348, 306] on img at bounding box center [366, 340] width 150 height 150
click at [538, 268] on span "Complete Prenatal Pack" at bounding box center [560, 276] width 191 height 17
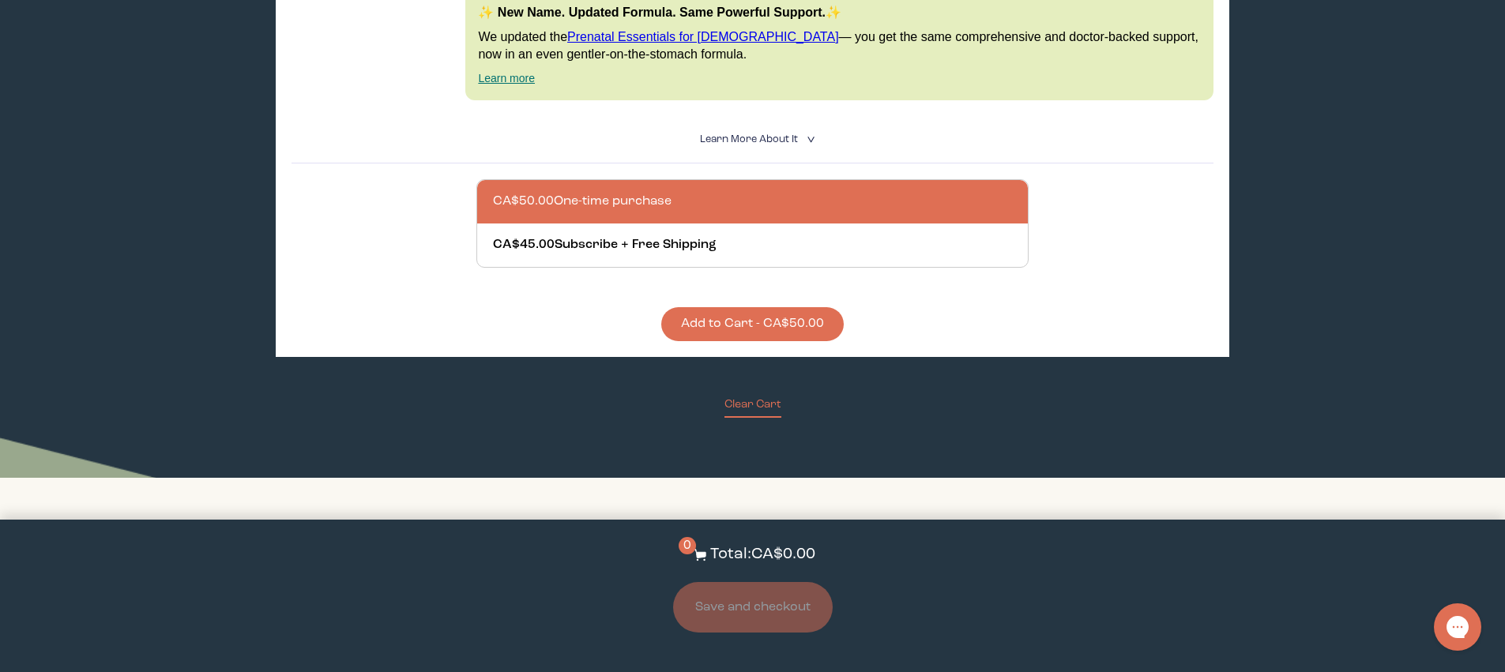
scroll to position [337, 0]
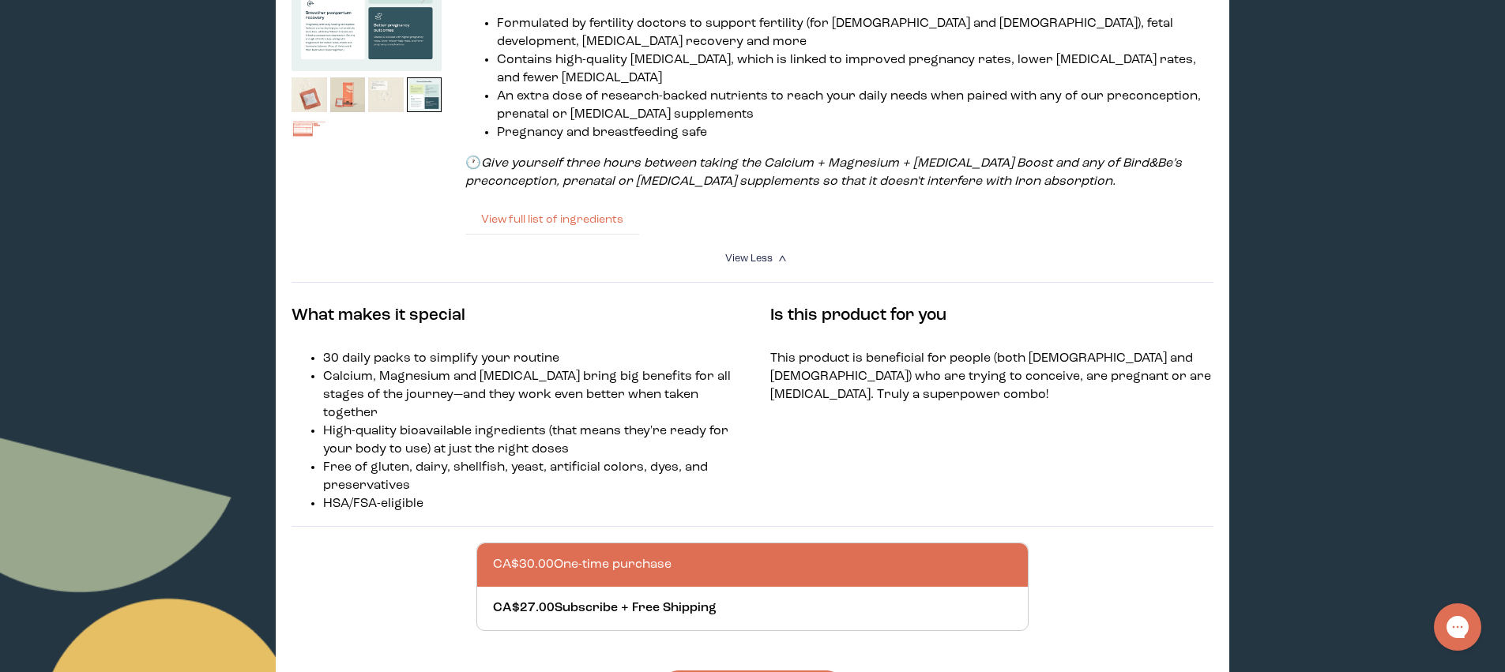
click at [530, 226] on button "View full list of ingredients" at bounding box center [552, 220] width 174 height 32
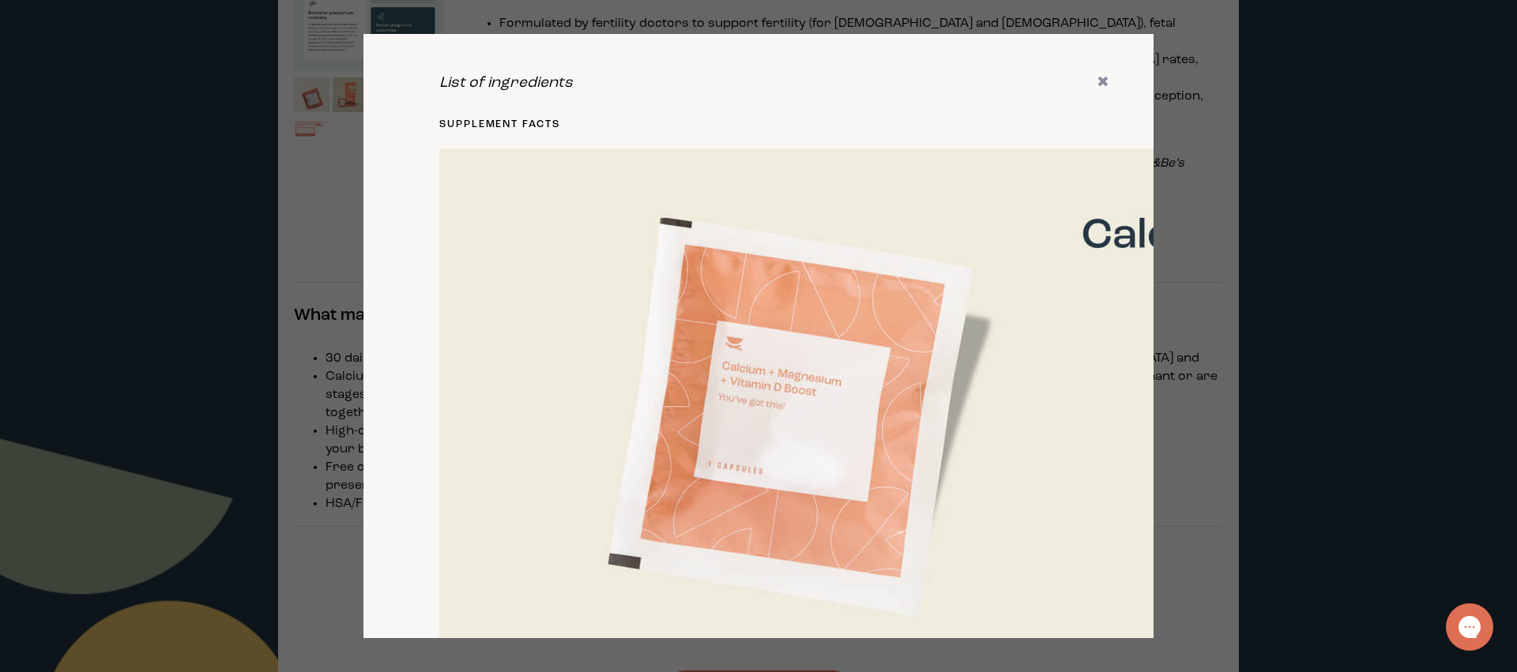
drag, startPoint x: 1081, startPoint y: 88, endPoint x: 970, endPoint y: 117, distance: 115.0
click at [1081, 88] on div "List of ingredients ✖ supplement facts Serving Size: 4 Capsules Servings per bo…" at bounding box center [758, 336] width 790 height 605
click at [1096, 82] on icon "✖" at bounding box center [1102, 83] width 13 height 16
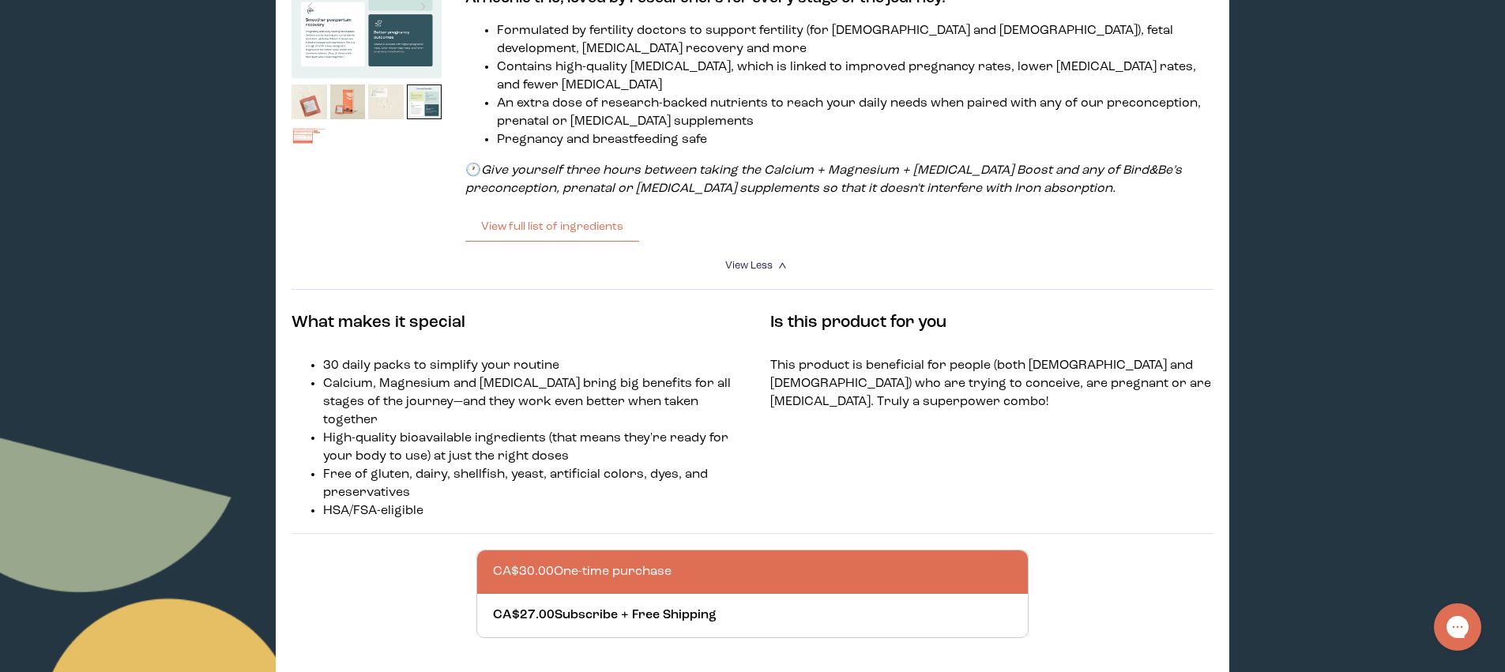
scroll to position [0, 0]
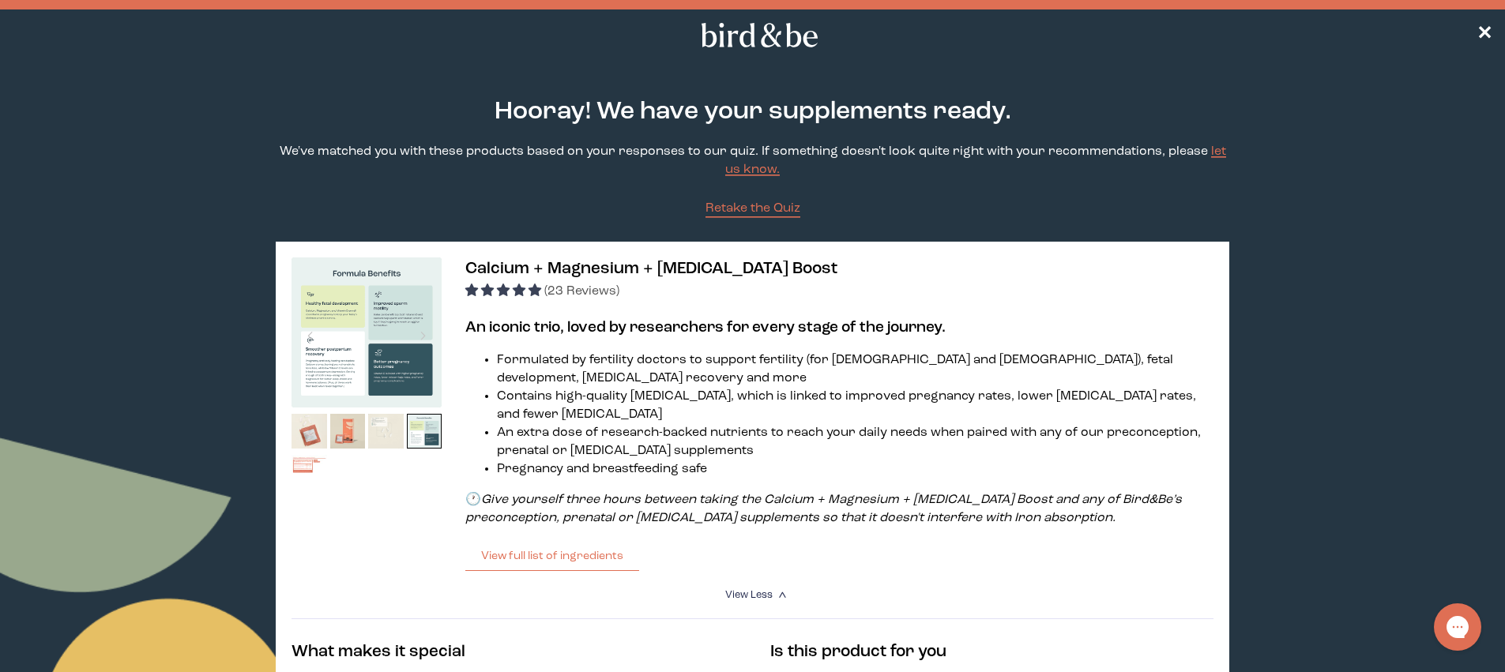
click at [562, 276] on span "Calcium + Magnesium + [MEDICAL_DATA] Boost" at bounding box center [651, 269] width 372 height 17
click at [1485, 37] on span "✕" at bounding box center [1484, 35] width 16 height 19
